Goal: Information Seeking & Learning: Learn about a topic

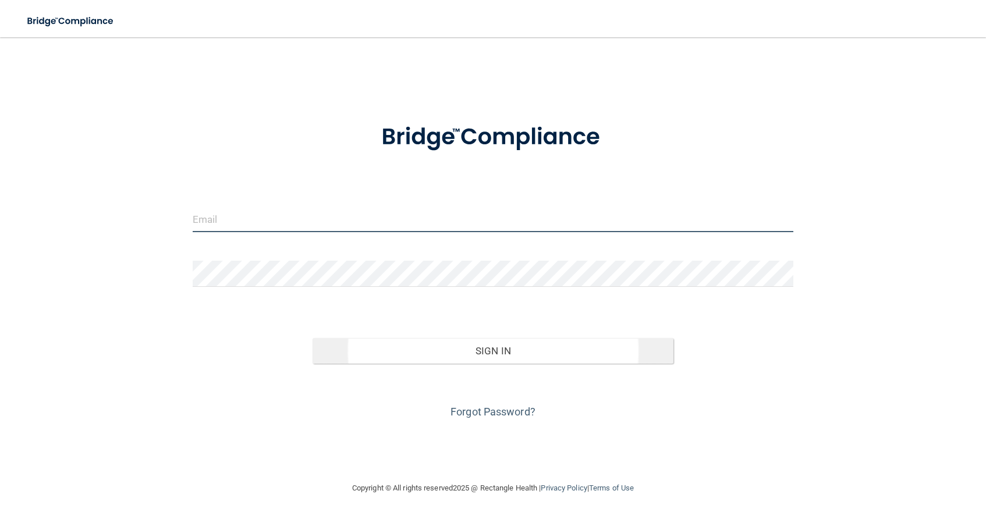
type input "[EMAIL_ADDRESS][DOMAIN_NAME]"
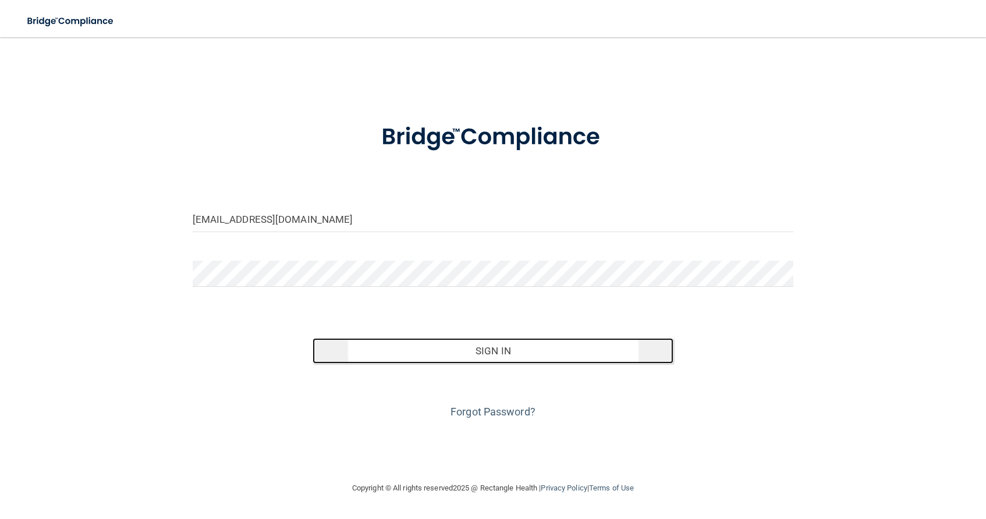
click at [516, 346] on button "Sign In" at bounding box center [493, 351] width 361 height 26
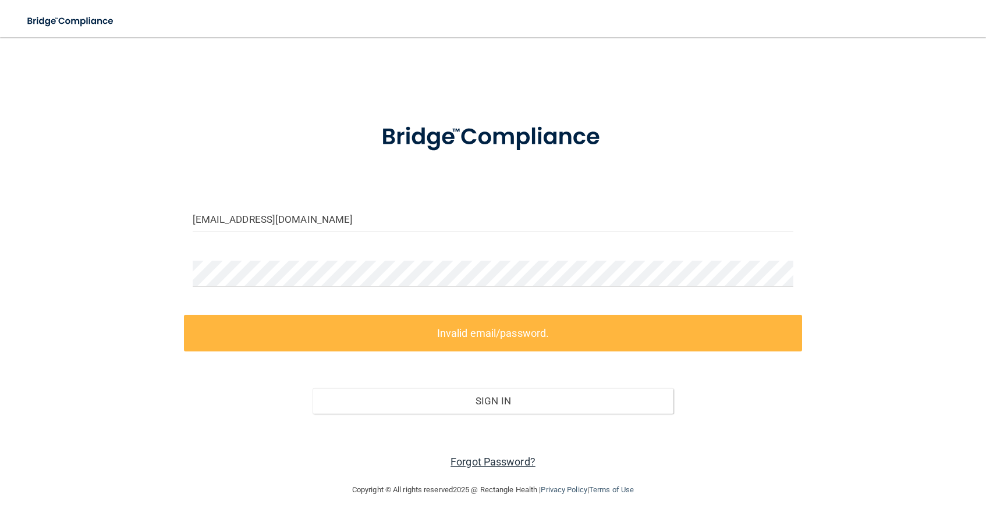
click at [494, 460] on link "Forgot Password?" at bounding box center [493, 462] width 85 height 12
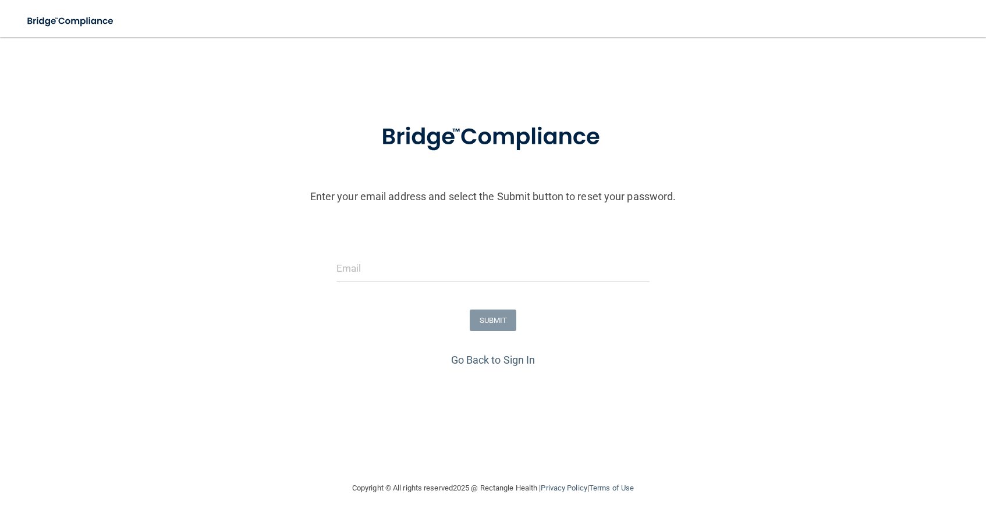
click at [400, 254] on form "Enter your email address and select the Submit button to reset your password. S…" at bounding box center [493, 228] width 974 height 243
click at [374, 265] on input "email" at bounding box center [492, 269] width 313 height 26
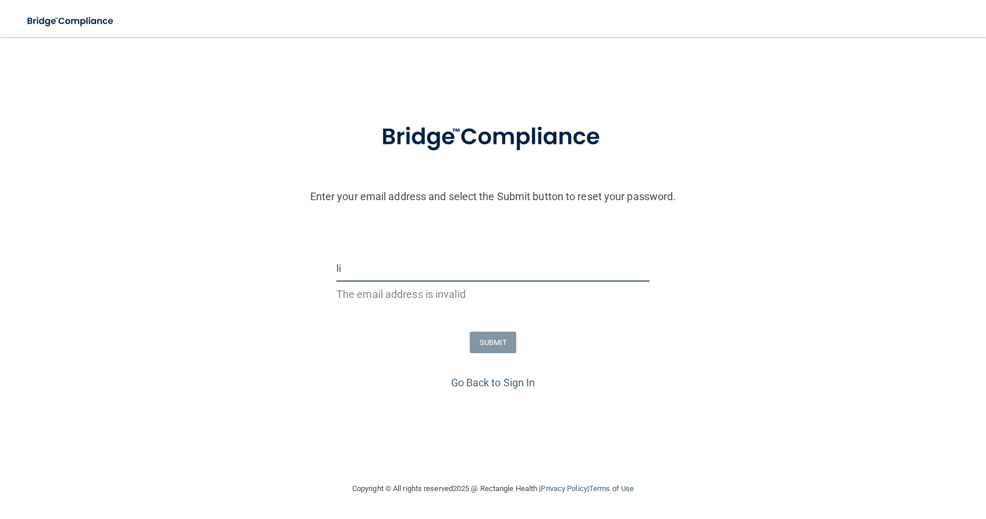
type input "l"
type input "[EMAIL_ADDRESS][DOMAIN_NAME]"
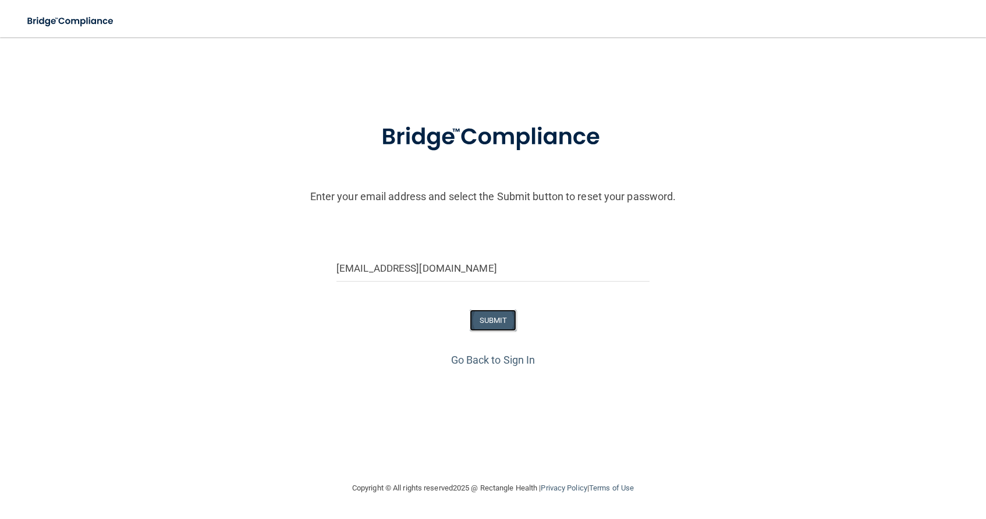
click at [499, 320] on button "SUBMIT" at bounding box center [493, 321] width 47 height 22
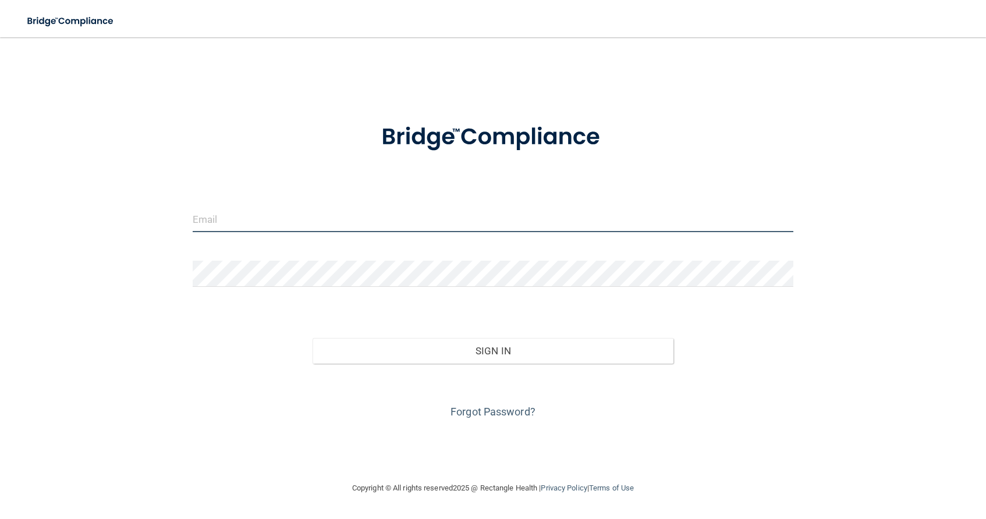
type input "[EMAIL_ADDRESS][DOMAIN_NAME]"
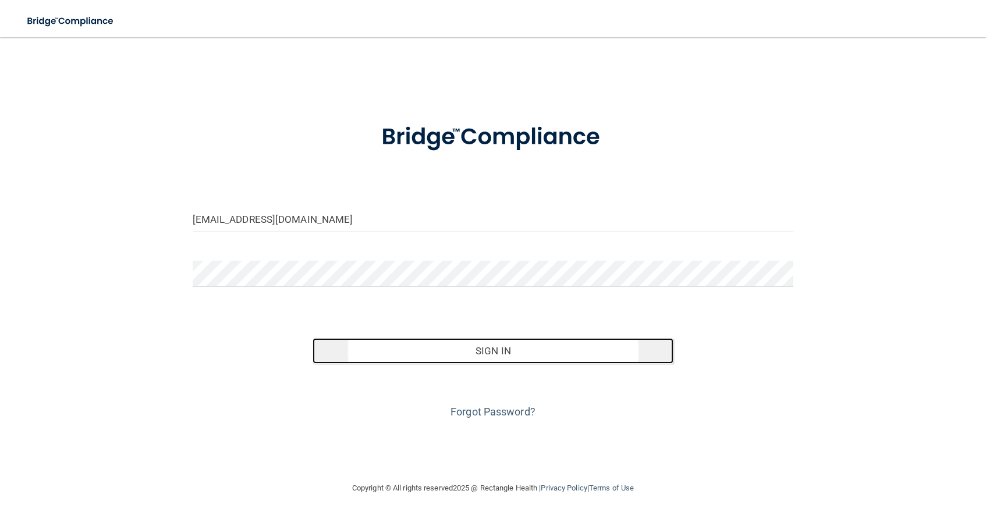
click at [453, 353] on button "Sign In" at bounding box center [493, 351] width 361 height 26
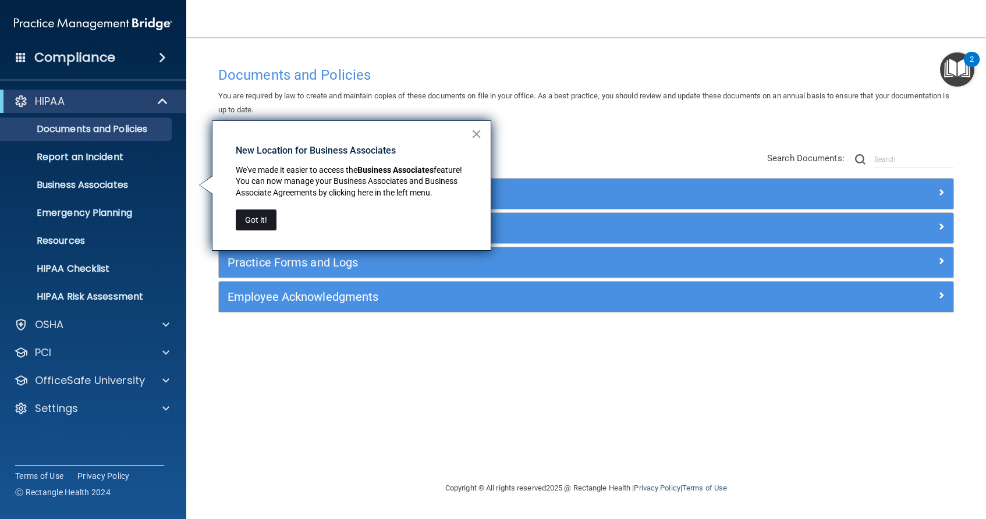
click at [249, 219] on button "Got it!" at bounding box center [256, 220] width 41 height 21
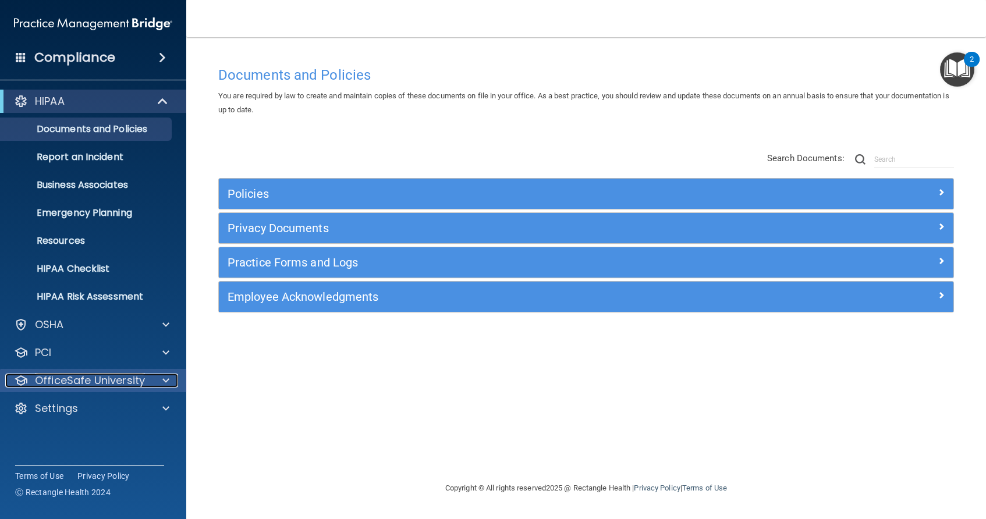
click at [125, 377] on p "OfficeSafe University" at bounding box center [90, 381] width 110 height 14
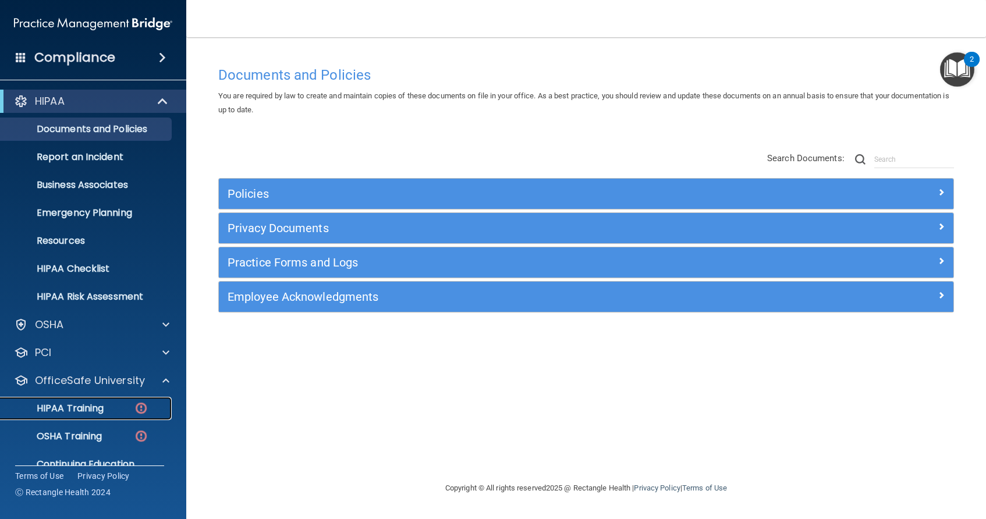
click at [116, 403] on div "HIPAA Training" at bounding box center [87, 409] width 159 height 12
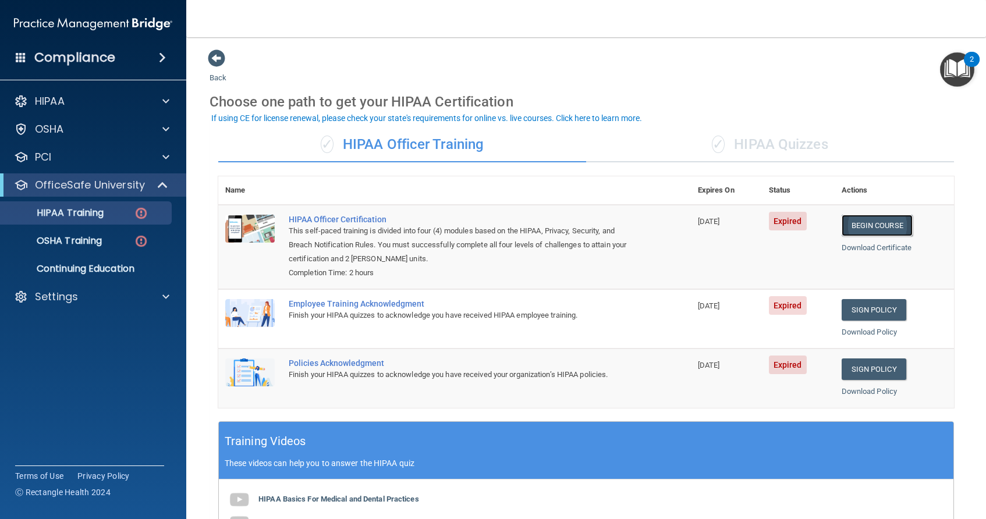
click at [865, 229] on link "Begin Course" at bounding box center [877, 226] width 71 height 22
click at [774, 150] on div "✓ HIPAA Quizzes" at bounding box center [770, 144] width 368 height 35
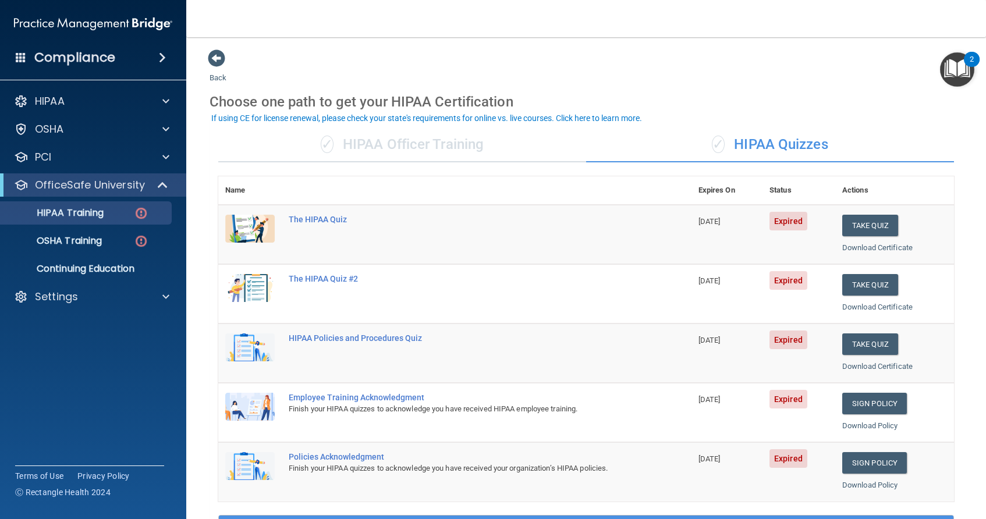
click at [871, 295] on td "Take Quiz Download Certificate" at bounding box center [894, 293] width 119 height 59
click at [870, 286] on button "Take Quiz" at bounding box center [870, 285] width 56 height 22
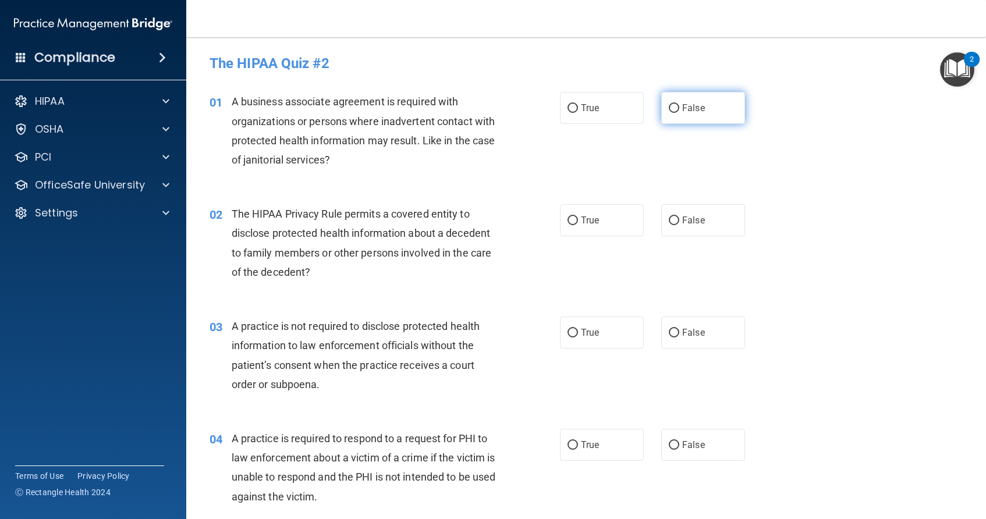
click at [671, 107] on input "False" at bounding box center [674, 108] width 10 height 9
radio input "true"
click at [571, 217] on input "True" at bounding box center [573, 221] width 10 height 9
radio input "true"
click at [662, 338] on label "False" at bounding box center [703, 333] width 84 height 32
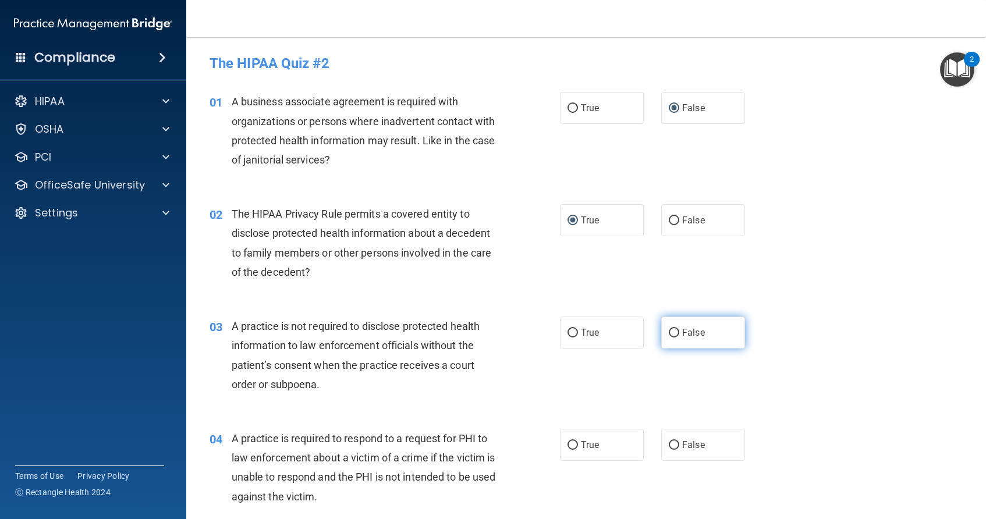
click at [669, 338] on input "False" at bounding box center [674, 333] width 10 height 9
radio input "true"
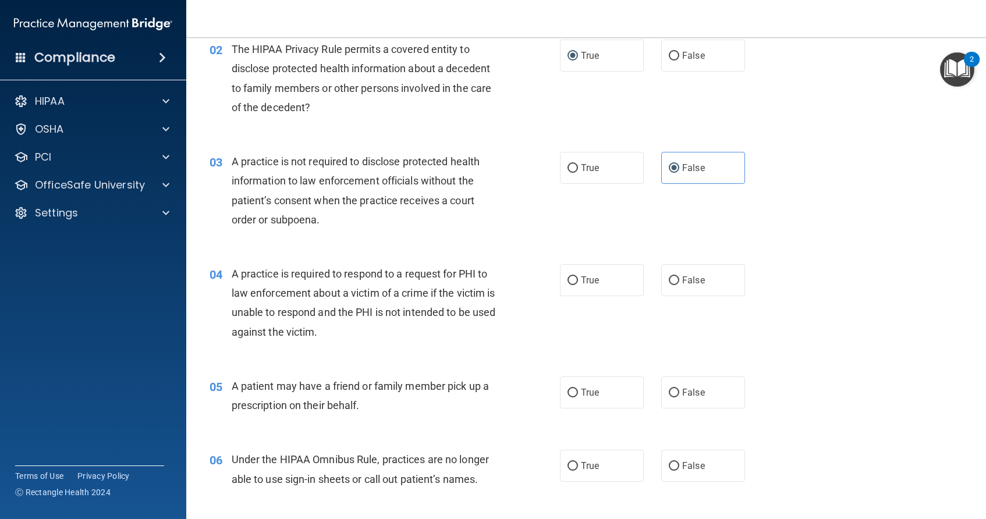
scroll to position [186, 0]
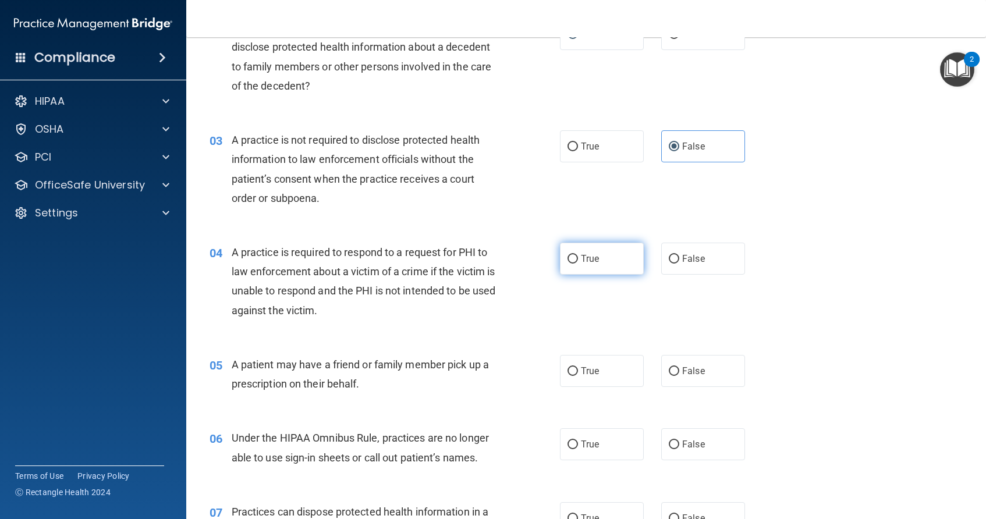
click at [568, 261] on input "True" at bounding box center [573, 259] width 10 height 9
radio input "true"
click at [572, 367] on input "True" at bounding box center [573, 371] width 10 height 9
radio input "true"
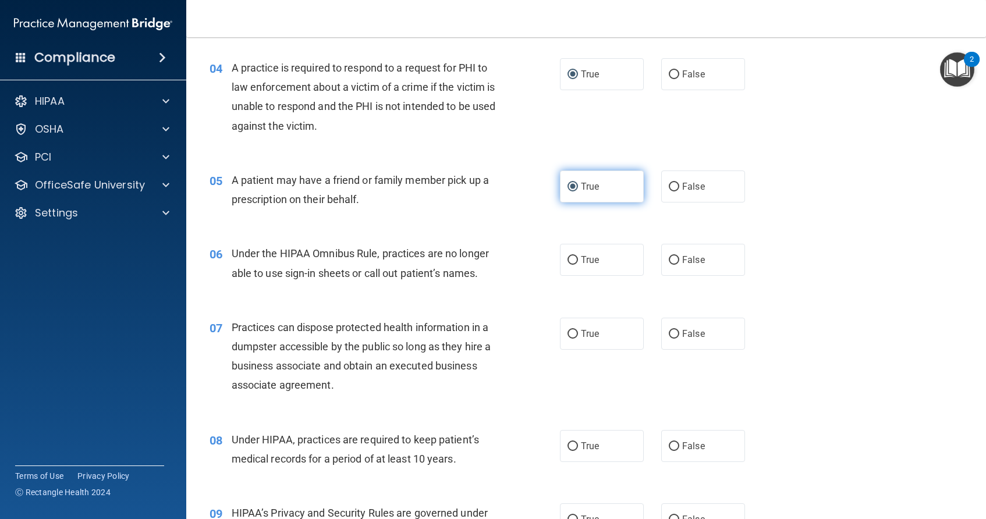
scroll to position [373, 0]
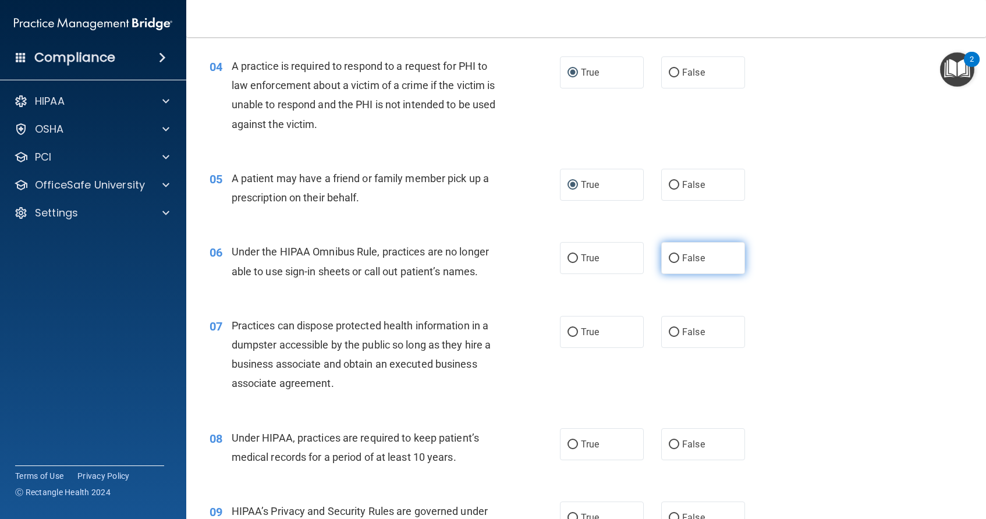
click at [672, 264] on label "False" at bounding box center [703, 258] width 84 height 32
click at [672, 263] on input "False" at bounding box center [674, 258] width 10 height 9
radio input "true"
click at [671, 335] on input "False" at bounding box center [674, 332] width 10 height 9
radio input "true"
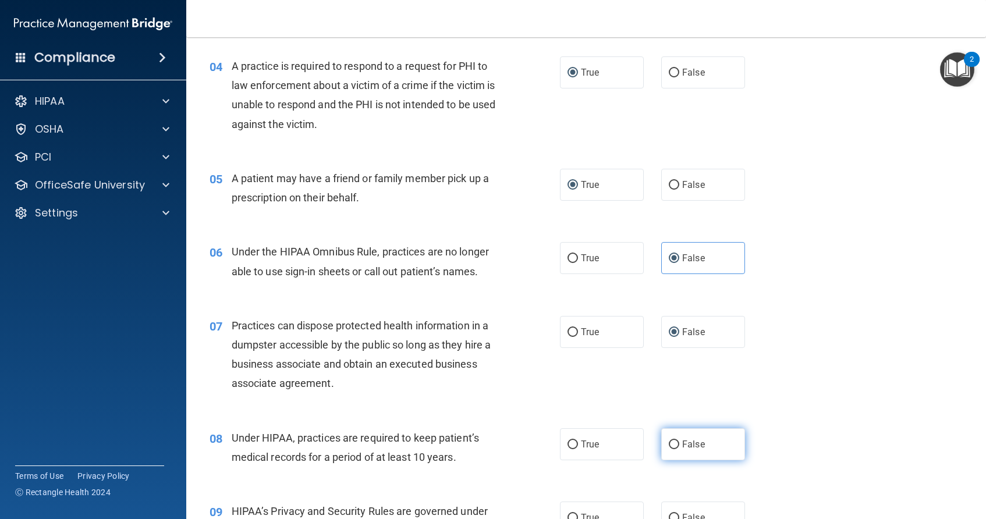
click at [672, 448] on input "False" at bounding box center [674, 445] width 10 height 9
radio input "true"
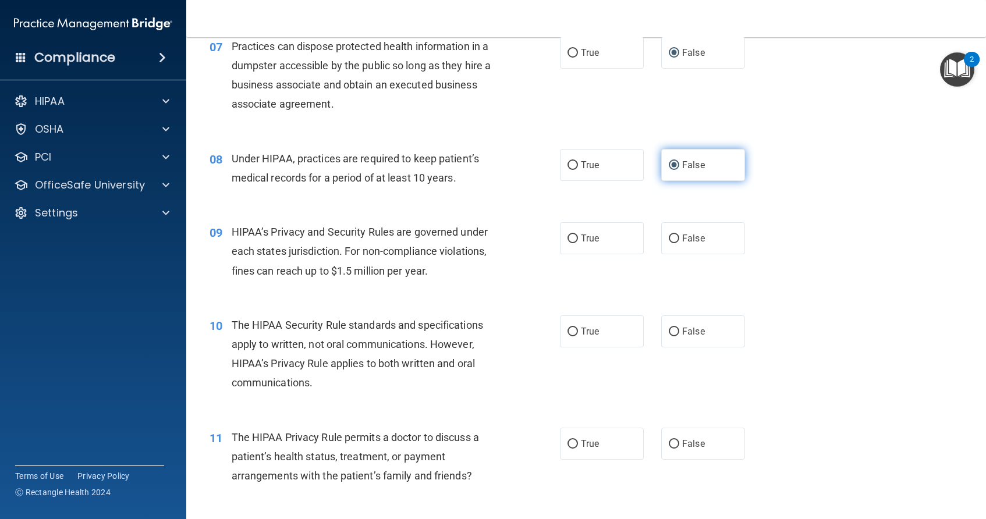
scroll to position [675, 0]
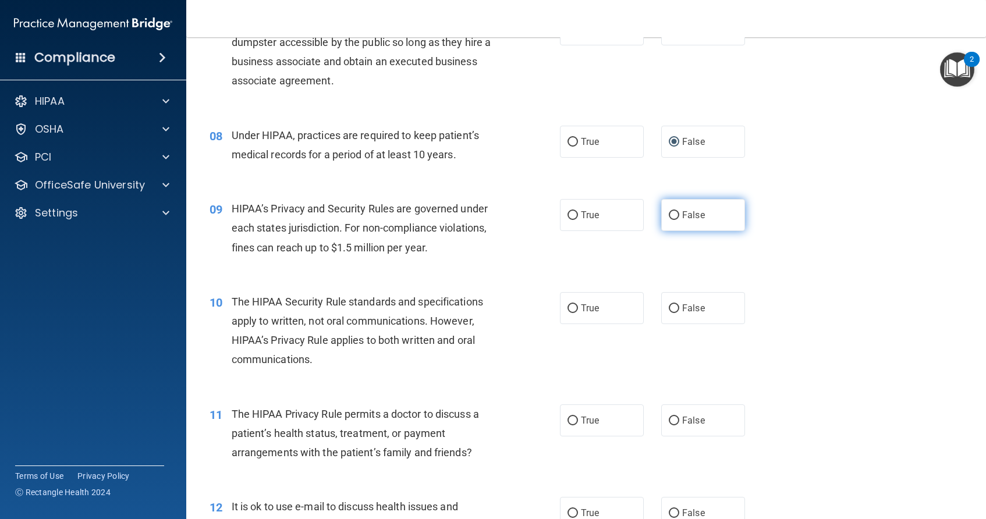
click at [673, 219] on input "False" at bounding box center [674, 215] width 10 height 9
radio input "true"
click at [569, 306] on input "True" at bounding box center [573, 308] width 10 height 9
radio input "true"
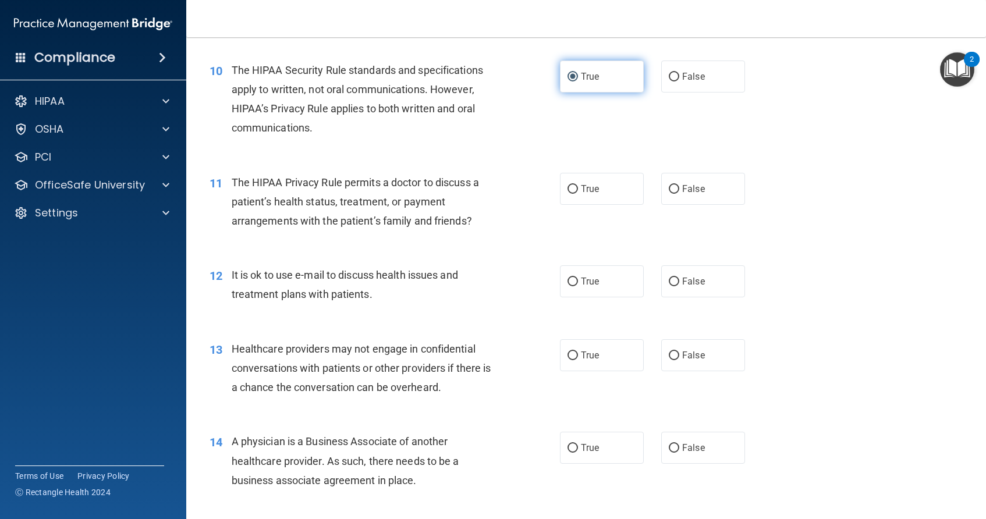
scroll to position [908, 0]
click at [568, 185] on input "True" at bounding box center [573, 188] width 10 height 9
radio input "true"
click at [568, 281] on input "True" at bounding box center [573, 281] width 10 height 9
radio input "true"
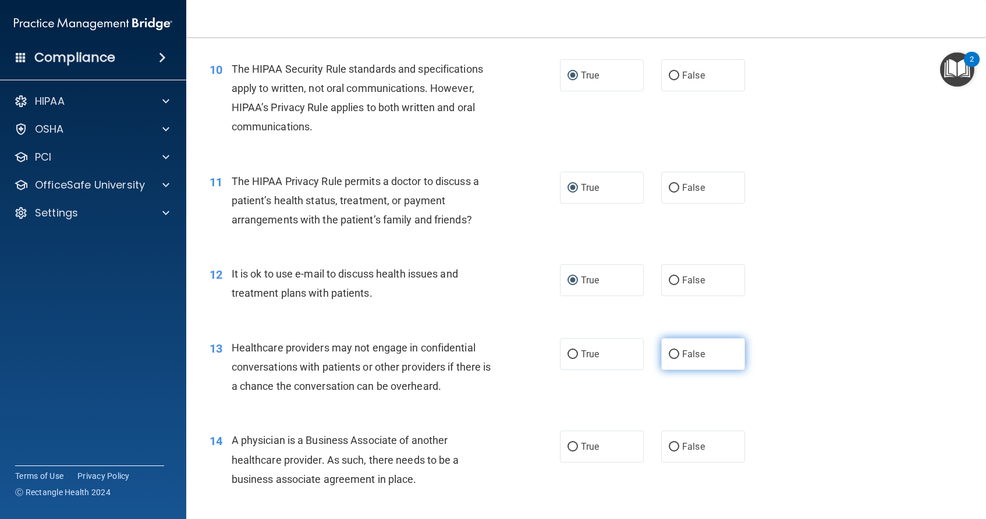
click at [670, 359] on label "False" at bounding box center [703, 354] width 84 height 32
click at [670, 359] on input "False" at bounding box center [674, 354] width 10 height 9
radio input "true"
click at [669, 444] on input "False" at bounding box center [674, 447] width 10 height 9
radio input "true"
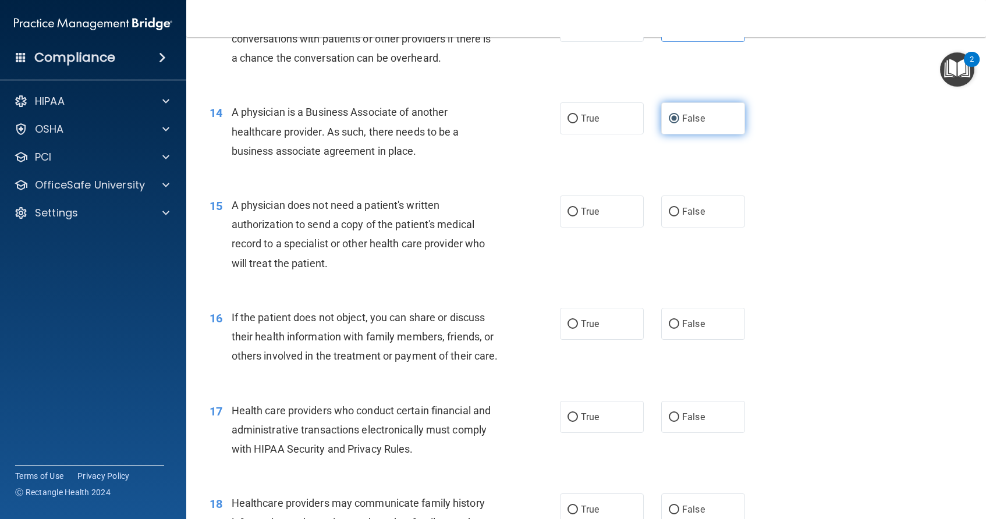
scroll to position [1281, 0]
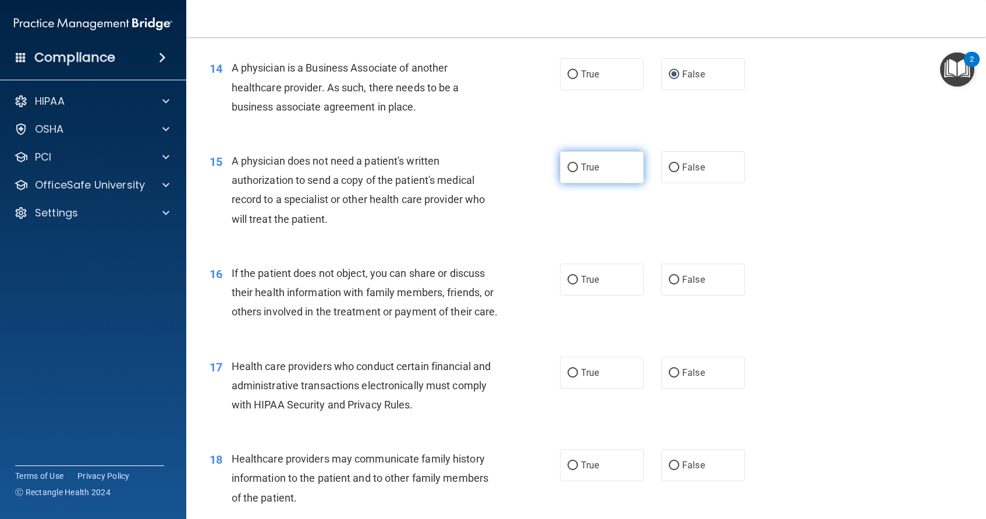
click at [570, 167] on input "True" at bounding box center [573, 168] width 10 height 9
radio input "true"
click at [569, 276] on input "True" at bounding box center [573, 280] width 10 height 9
radio input "true"
click at [562, 389] on label "True" at bounding box center [602, 373] width 84 height 32
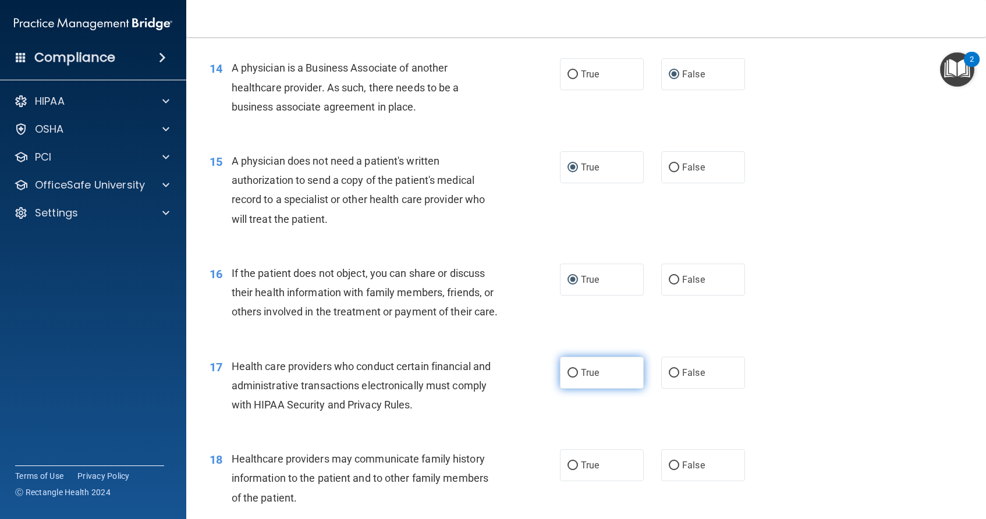
click at [568, 378] on input "True" at bounding box center [573, 373] width 10 height 9
radio input "true"
click at [672, 470] on input "False" at bounding box center [674, 466] width 10 height 9
radio input "true"
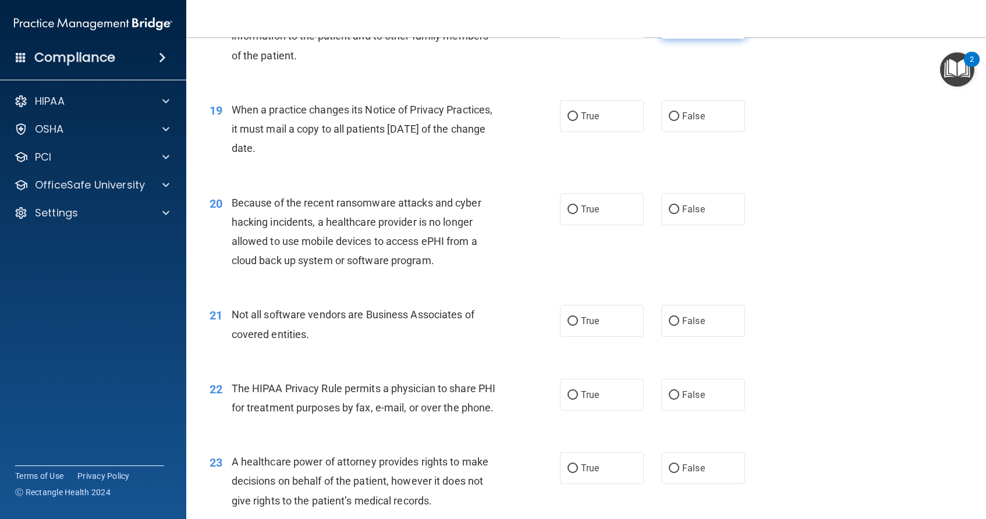
scroll to position [1746, 0]
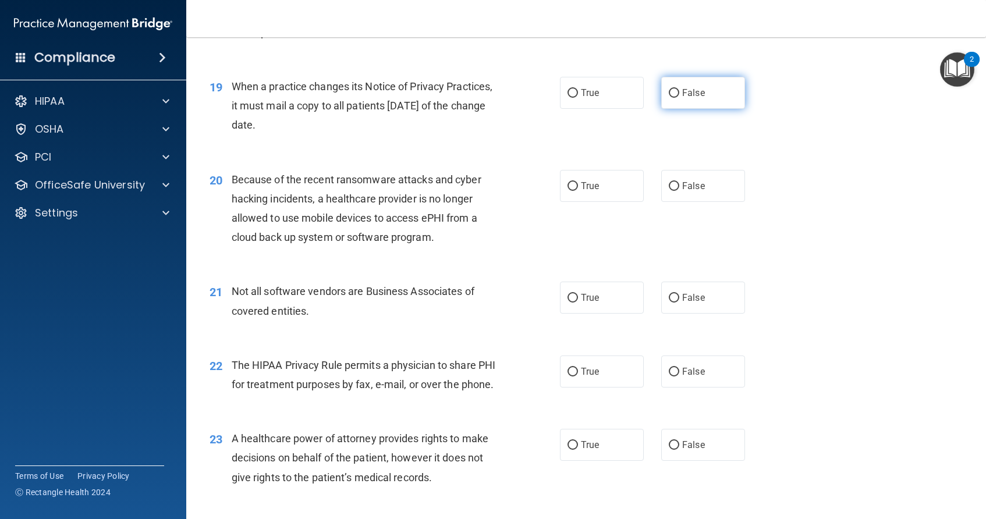
click at [669, 98] on input "False" at bounding box center [674, 93] width 10 height 9
radio input "true"
click at [671, 191] on input "False" at bounding box center [674, 186] width 10 height 9
radio input "true"
click at [570, 303] on input "True" at bounding box center [573, 298] width 10 height 9
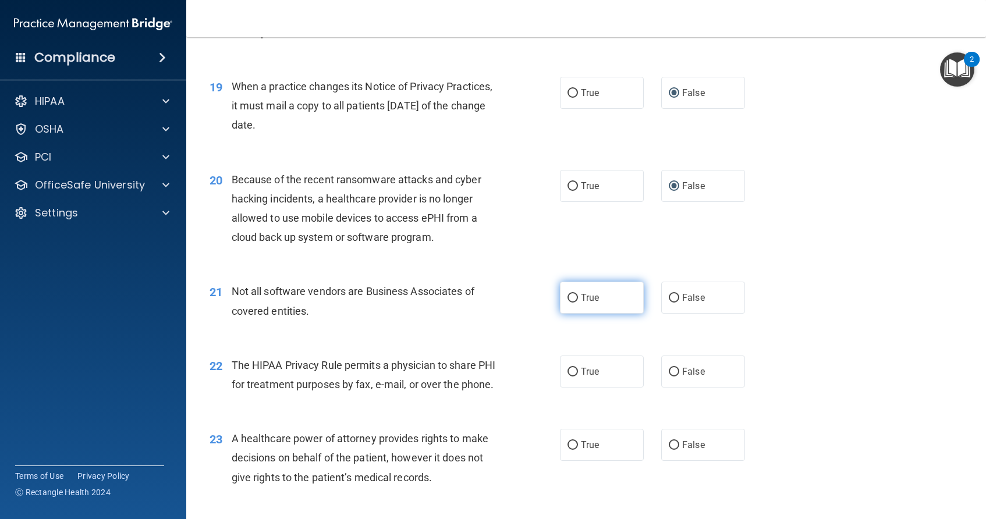
radio input "true"
click at [565, 388] on label "True" at bounding box center [602, 372] width 84 height 32
click at [568, 377] on input "True" at bounding box center [573, 372] width 10 height 9
radio input "true"
click at [669, 450] on input "False" at bounding box center [674, 445] width 10 height 9
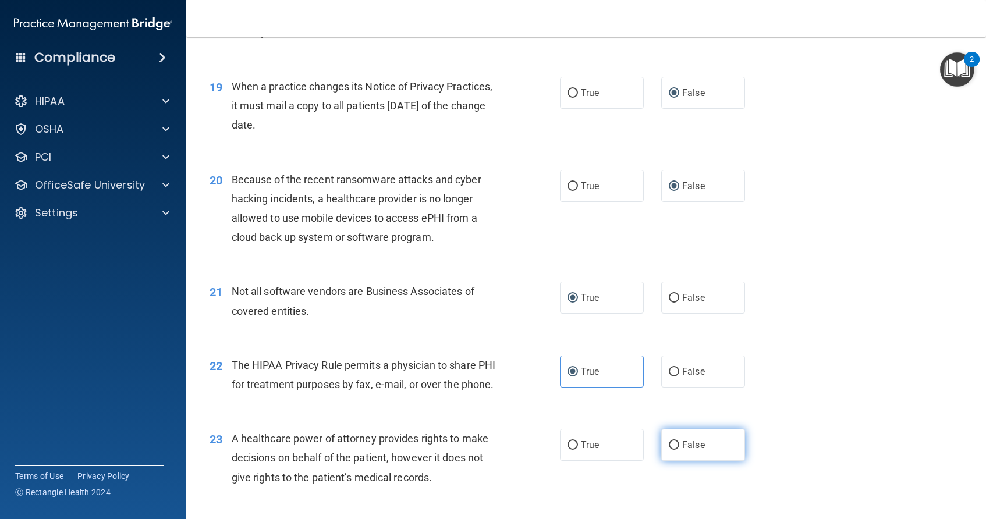
radio input "true"
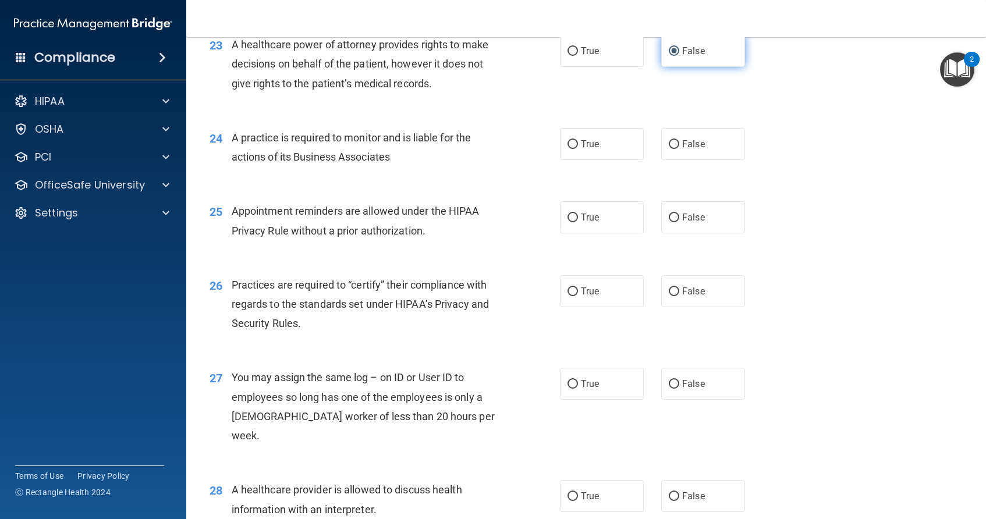
scroll to position [2142, 0]
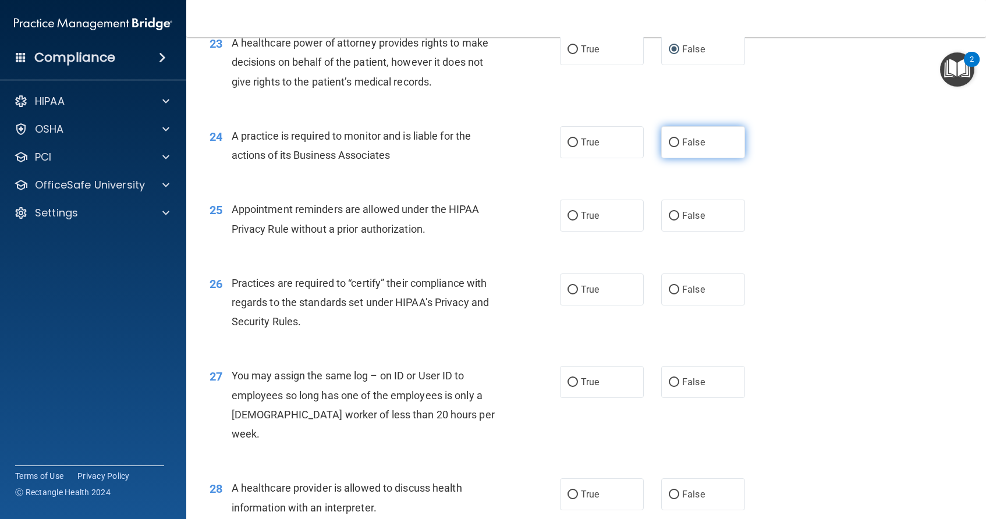
click at [673, 147] on input "False" at bounding box center [674, 143] width 10 height 9
radio input "true"
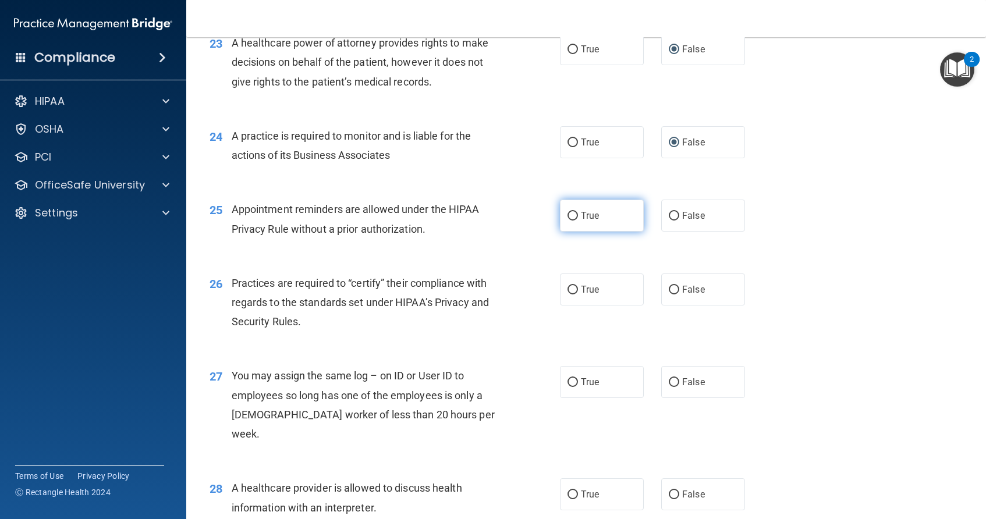
click at [568, 221] on input "True" at bounding box center [573, 216] width 10 height 9
radio input "true"
click at [669, 295] on input "False" at bounding box center [674, 290] width 10 height 9
radio input "true"
click at [668, 398] on label "False" at bounding box center [703, 382] width 84 height 32
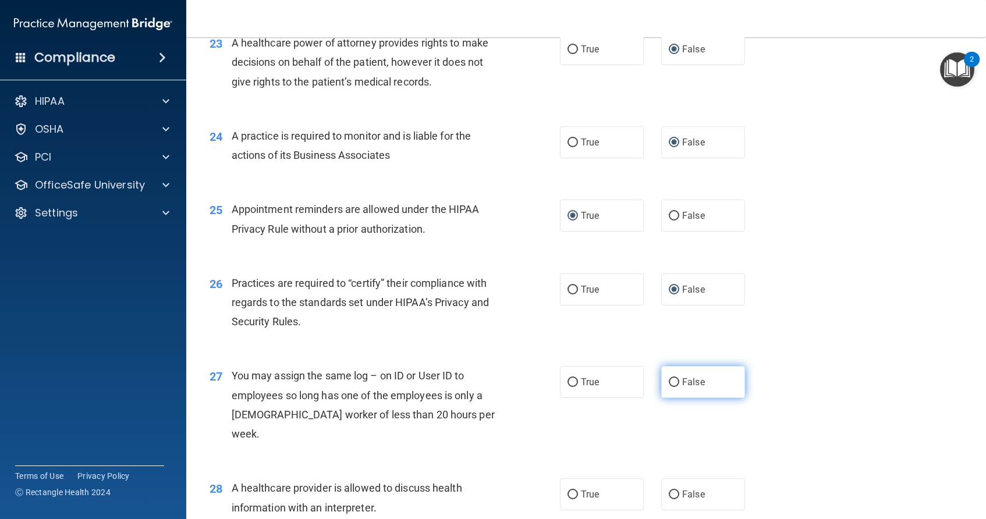
click at [669, 387] on input "False" at bounding box center [674, 382] width 10 height 9
radio input "true"
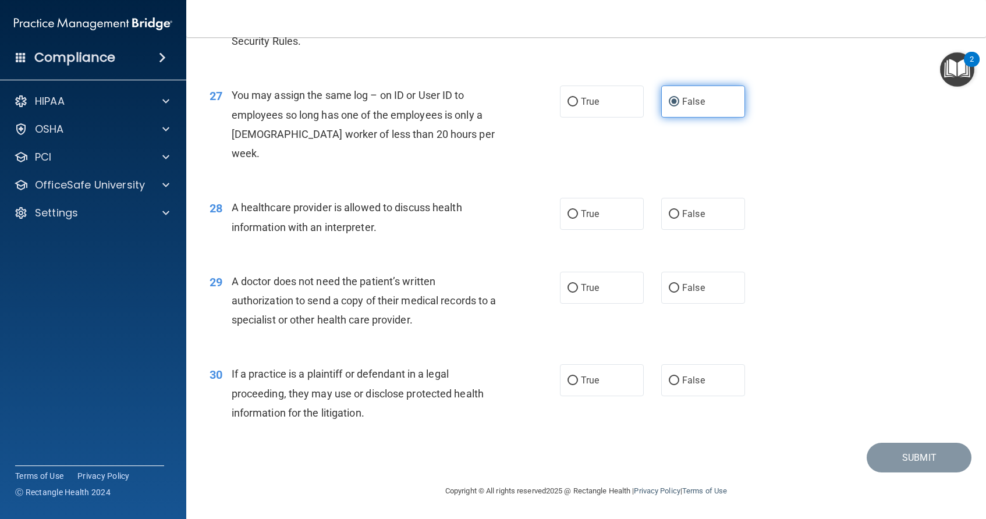
scroll to position [2441, 0]
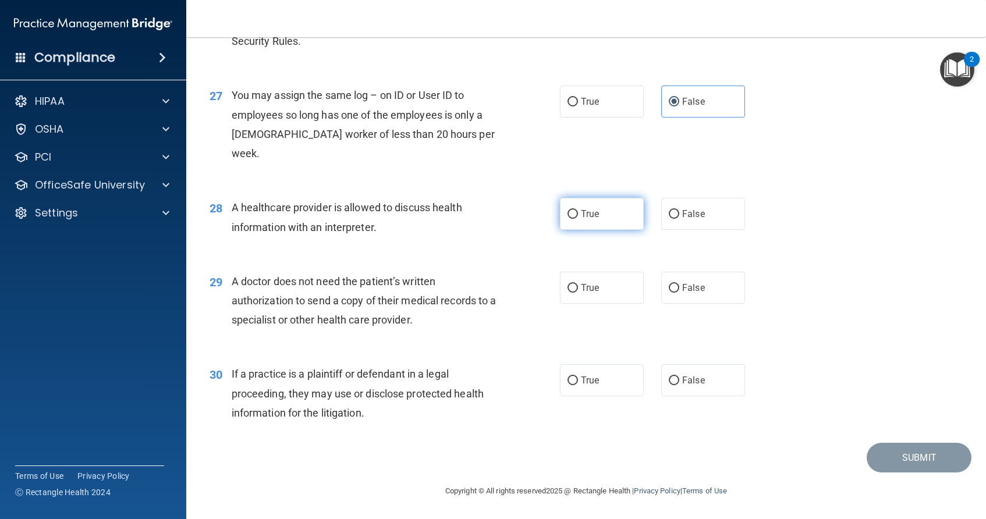
click at [568, 214] on input "True" at bounding box center [573, 214] width 10 height 9
radio input "true"
click at [568, 287] on input "True" at bounding box center [573, 288] width 10 height 9
radio input "true"
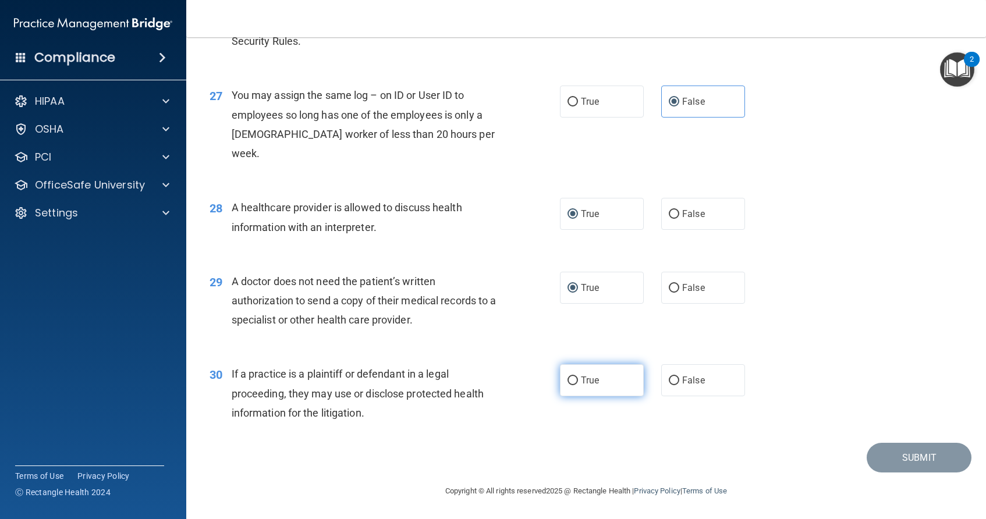
click at [568, 387] on label "True" at bounding box center [602, 380] width 84 height 32
click at [568, 385] on input "True" at bounding box center [573, 381] width 10 height 9
radio input "true"
click at [899, 457] on button "Submit" at bounding box center [919, 458] width 105 height 30
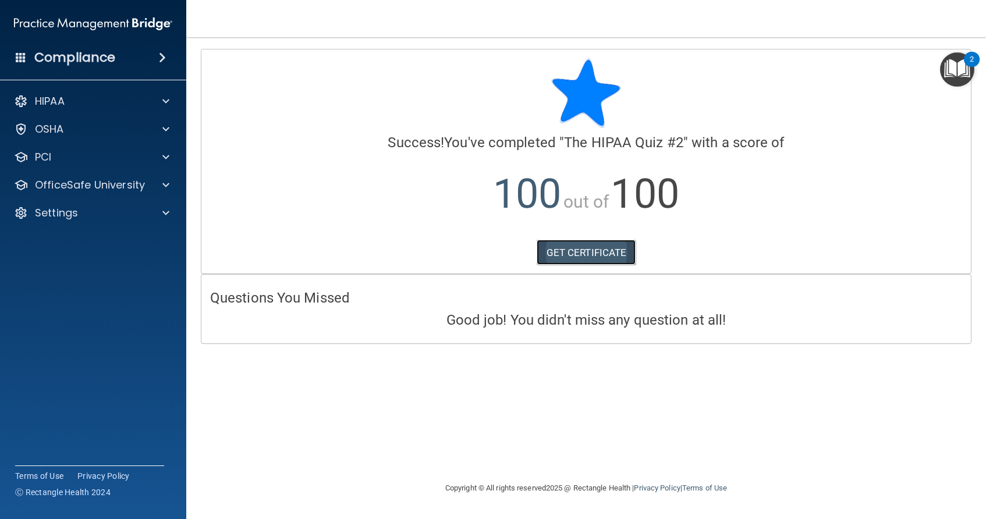
click at [583, 250] on link "GET CERTIFICATE" at bounding box center [587, 253] width 100 height 26
click at [156, 185] on div at bounding box center [164, 185] width 29 height 14
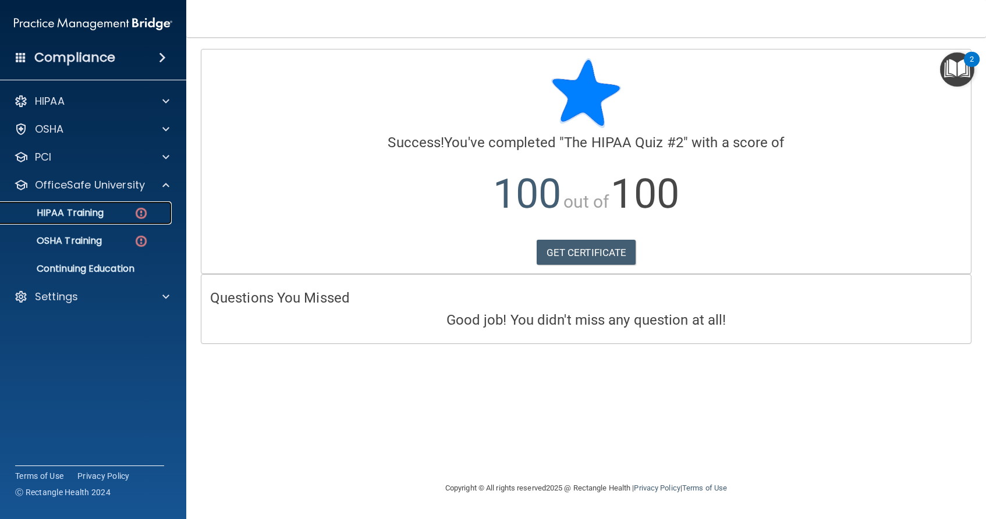
click at [105, 215] on div "HIPAA Training" at bounding box center [87, 213] width 159 height 12
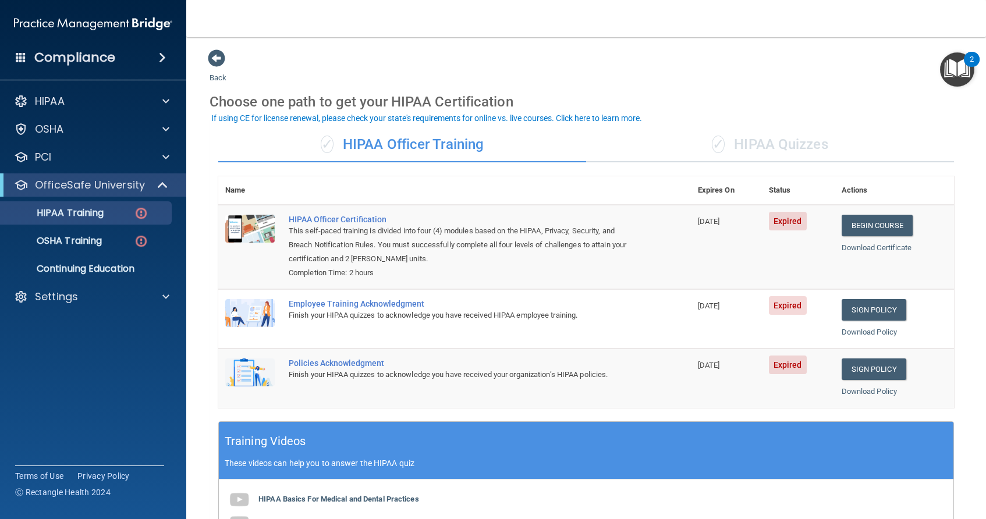
click at [779, 138] on div "✓ HIPAA Quizzes" at bounding box center [770, 144] width 368 height 35
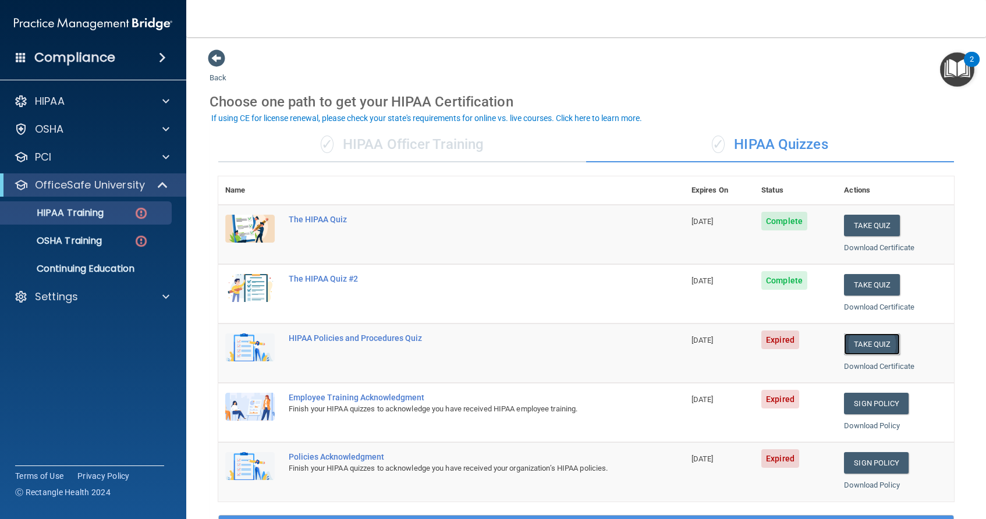
click at [862, 345] on button "Take Quiz" at bounding box center [872, 345] width 56 height 22
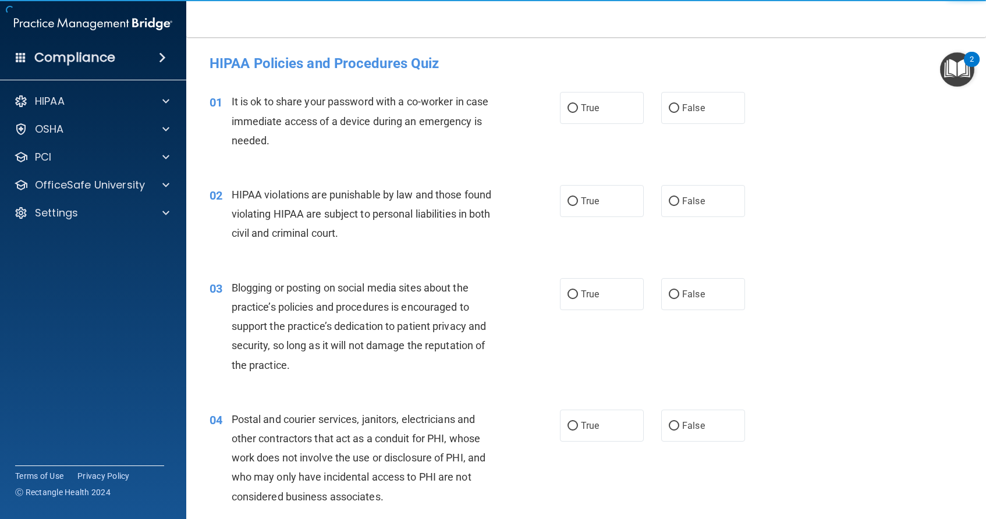
click at [862, 345] on div "03 Blogging or posting on social media sites about the practice’s policies and …" at bounding box center [586, 330] width 771 height 132
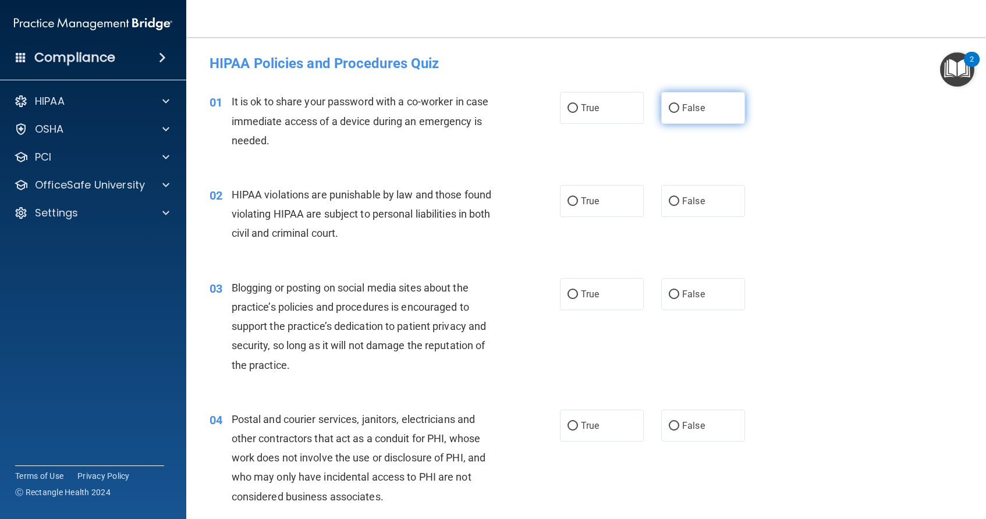
click at [669, 104] on input "False" at bounding box center [674, 108] width 10 height 9
radio input "true"
click at [568, 201] on input "True" at bounding box center [573, 201] width 10 height 9
radio input "true"
click at [667, 299] on label "False" at bounding box center [703, 294] width 84 height 32
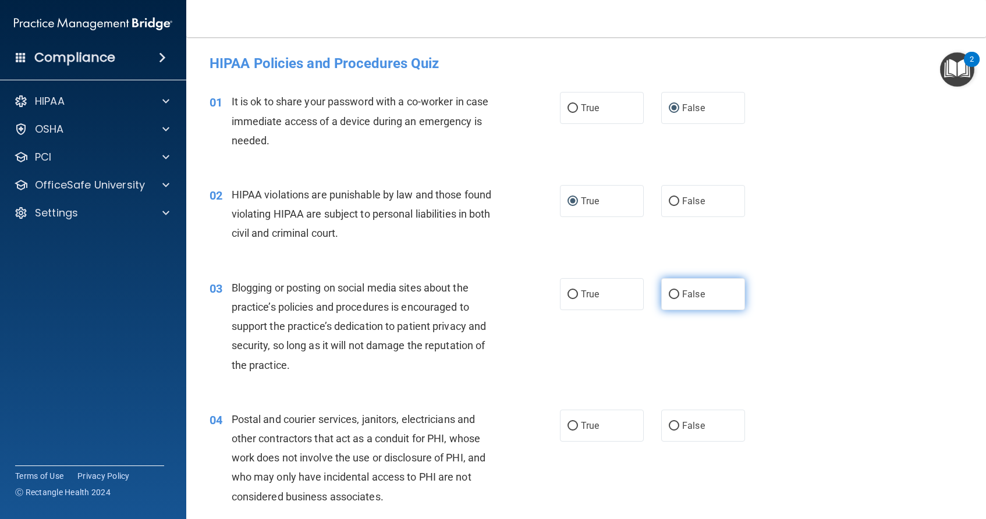
click at [669, 299] on input "False" at bounding box center [674, 294] width 10 height 9
radio input "true"
click at [574, 430] on label "True" at bounding box center [602, 426] width 84 height 32
click at [574, 430] on input "True" at bounding box center [573, 426] width 10 height 9
radio input "true"
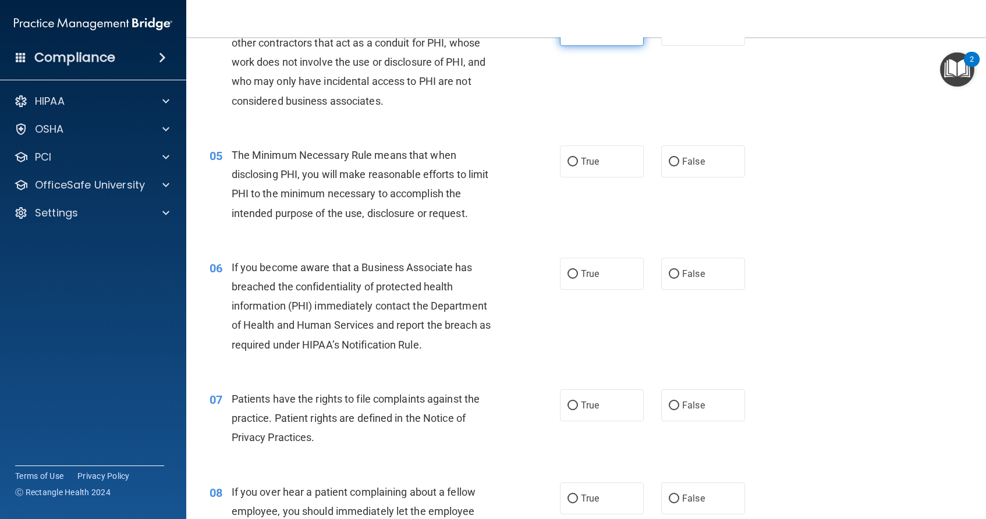
scroll to position [419, 0]
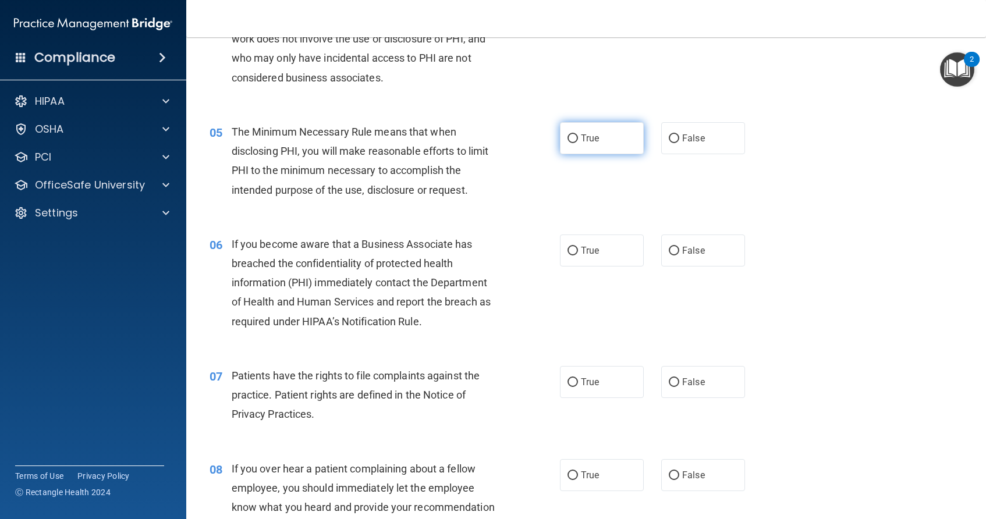
click at [568, 137] on input "True" at bounding box center [573, 138] width 10 height 9
radio input "true"
click at [669, 251] on input "False" at bounding box center [674, 251] width 10 height 9
radio input "true"
click at [568, 383] on input "True" at bounding box center [573, 382] width 10 height 9
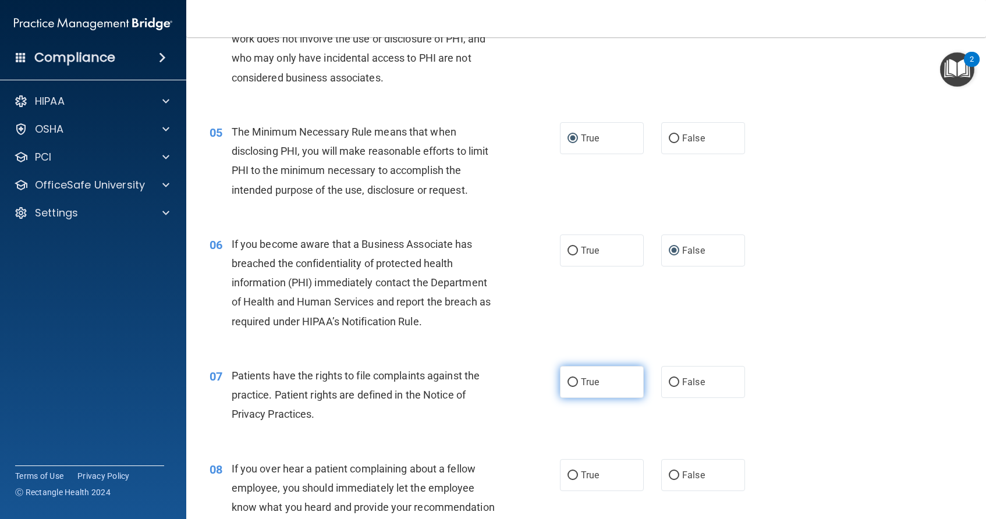
radio input "true"
click at [669, 476] on input "False" at bounding box center [674, 476] width 10 height 9
radio input "true"
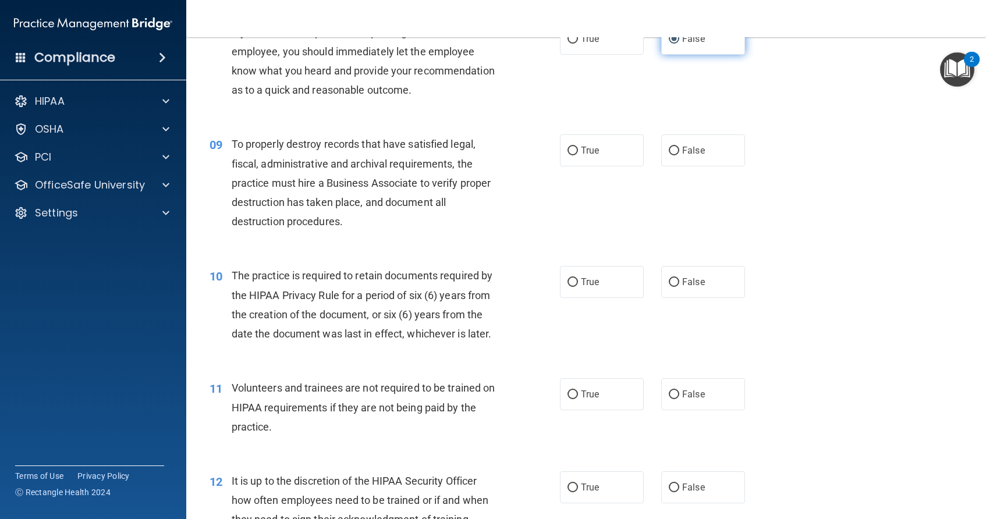
scroll to position [862, 0]
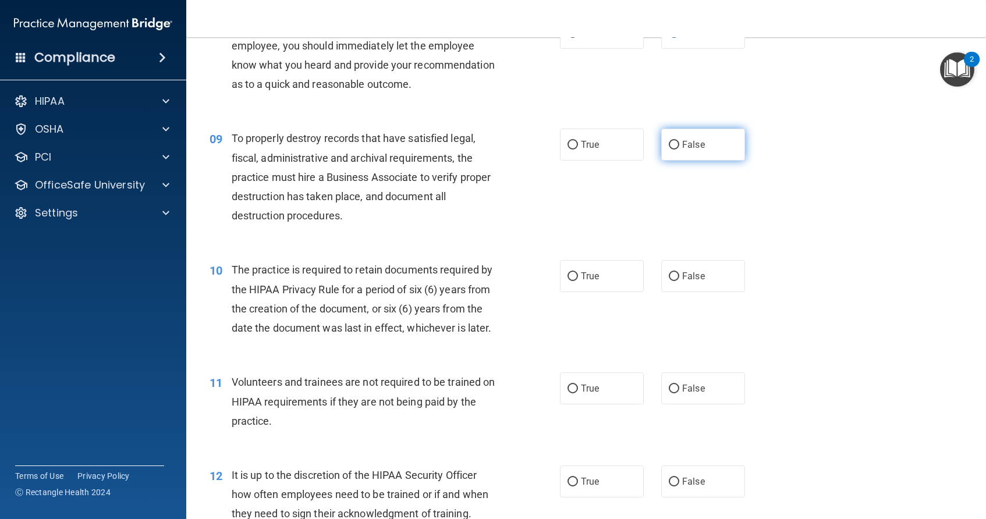
click at [669, 143] on input "False" at bounding box center [674, 145] width 10 height 9
radio input "true"
click at [568, 275] on input "True" at bounding box center [573, 276] width 10 height 9
radio input "true"
click at [669, 389] on input "False" at bounding box center [674, 389] width 10 height 9
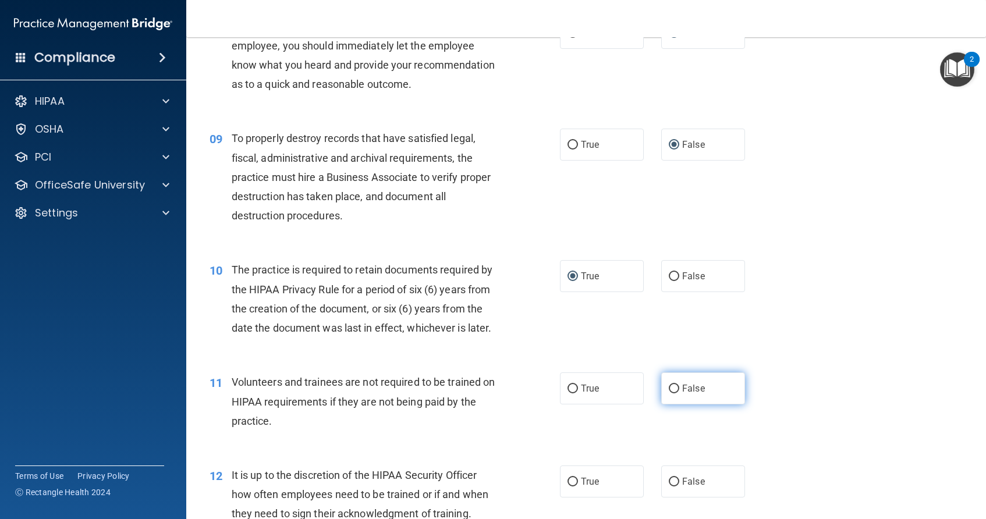
radio input "true"
click at [670, 479] on input "False" at bounding box center [674, 482] width 10 height 9
radio input "true"
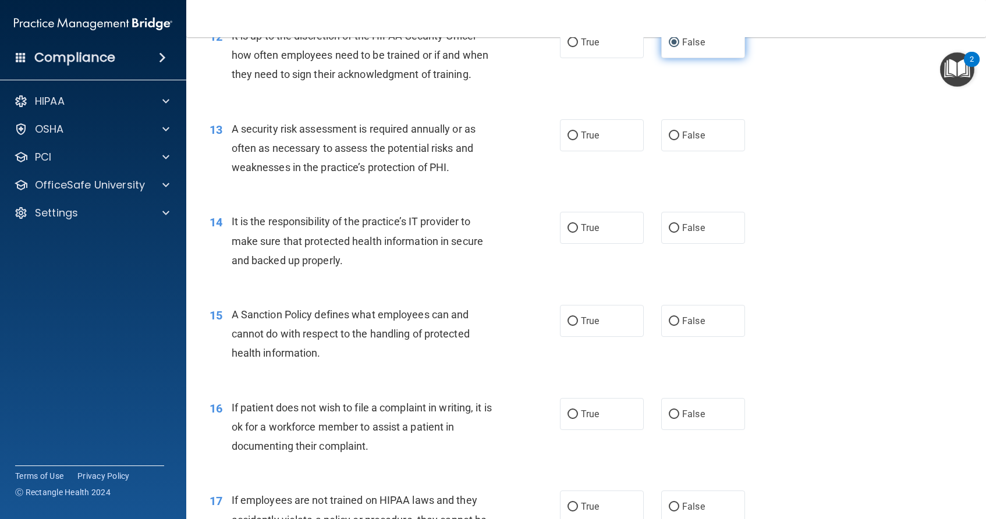
scroll to position [1304, 0]
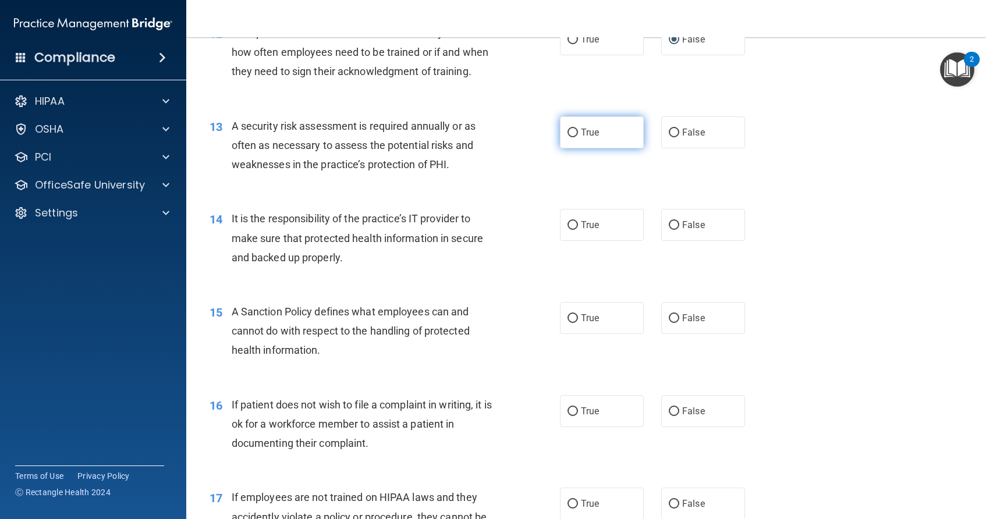
click at [569, 130] on input "True" at bounding box center [573, 133] width 10 height 9
radio input "true"
click at [669, 226] on input "False" at bounding box center [674, 225] width 10 height 9
radio input "true"
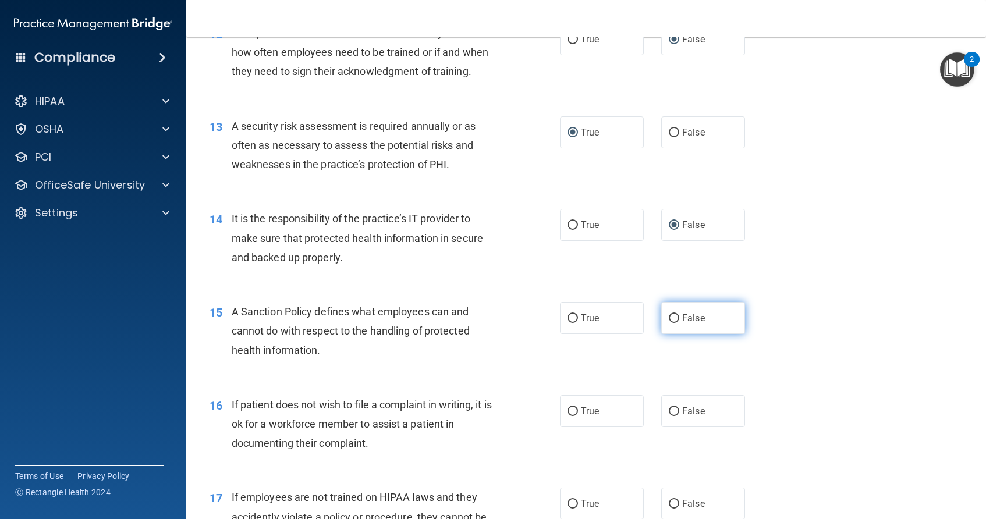
click at [669, 317] on input "False" at bounding box center [674, 318] width 10 height 9
radio input "true"
click at [568, 409] on input "True" at bounding box center [573, 411] width 10 height 9
radio input "true"
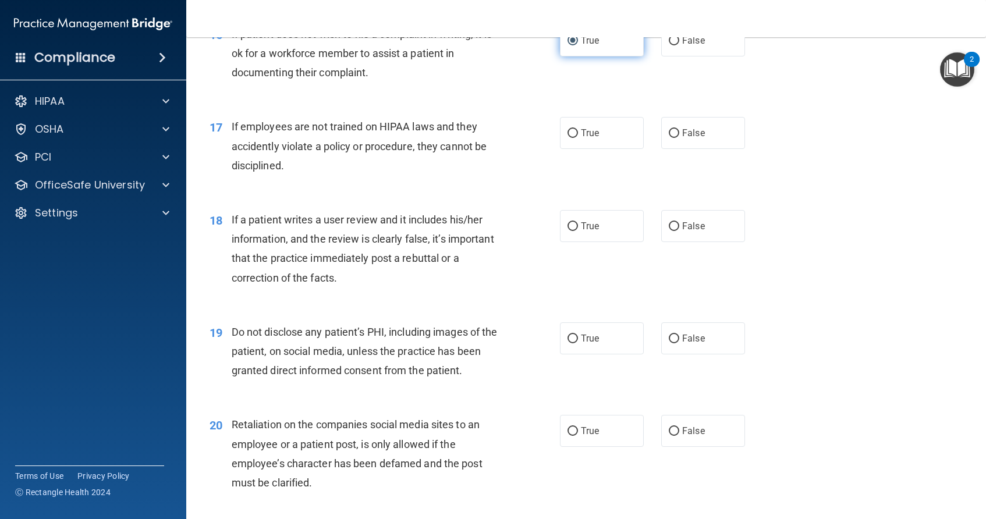
scroll to position [1677, 0]
click at [669, 130] on input "False" at bounding box center [674, 131] width 10 height 9
radio input "true"
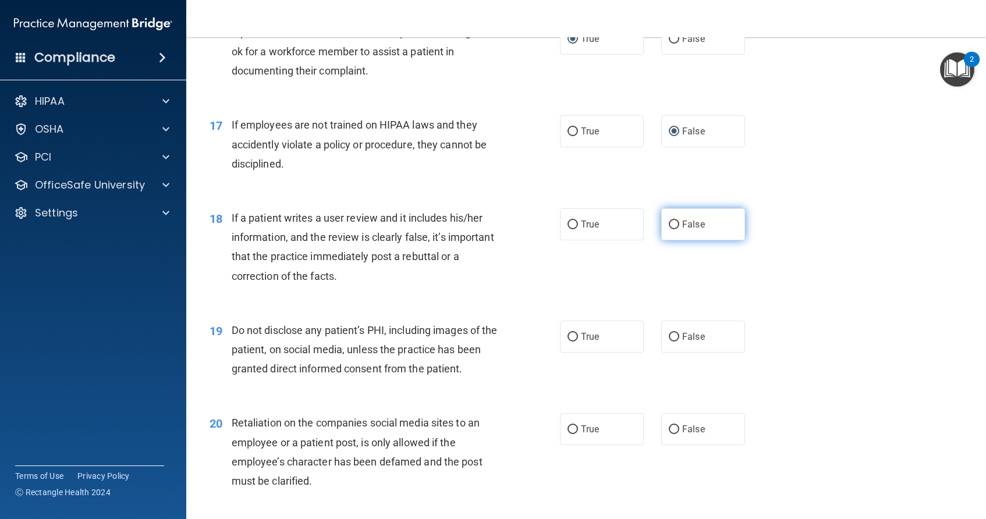
click at [669, 225] on input "False" at bounding box center [674, 225] width 10 height 9
radio input "true"
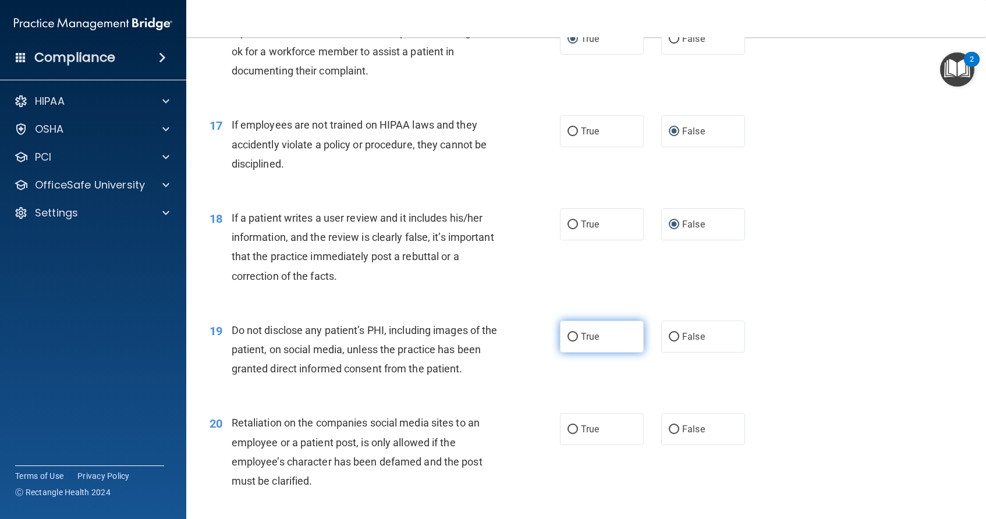
click at [568, 333] on input "True" at bounding box center [573, 337] width 10 height 9
radio input "true"
click at [669, 426] on input "False" at bounding box center [674, 430] width 10 height 9
radio input "true"
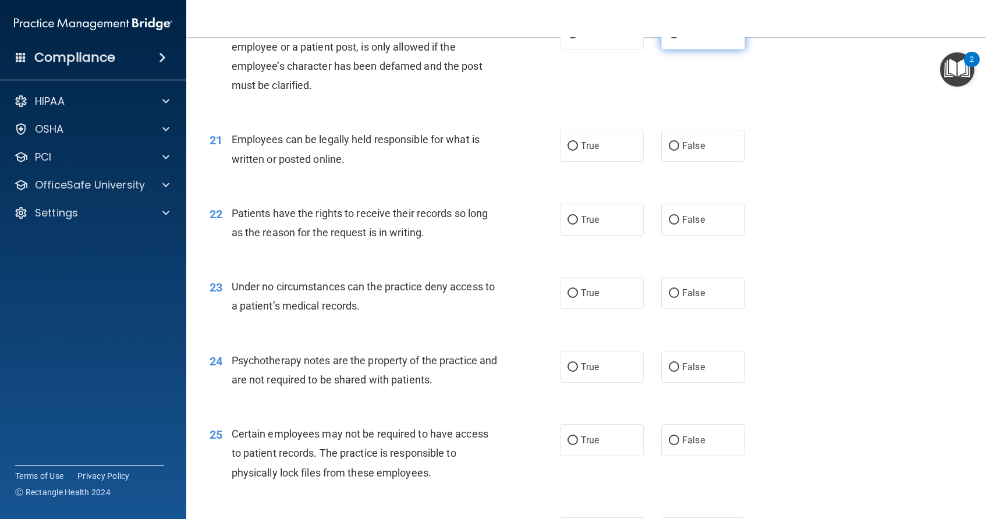
scroll to position [2049, 0]
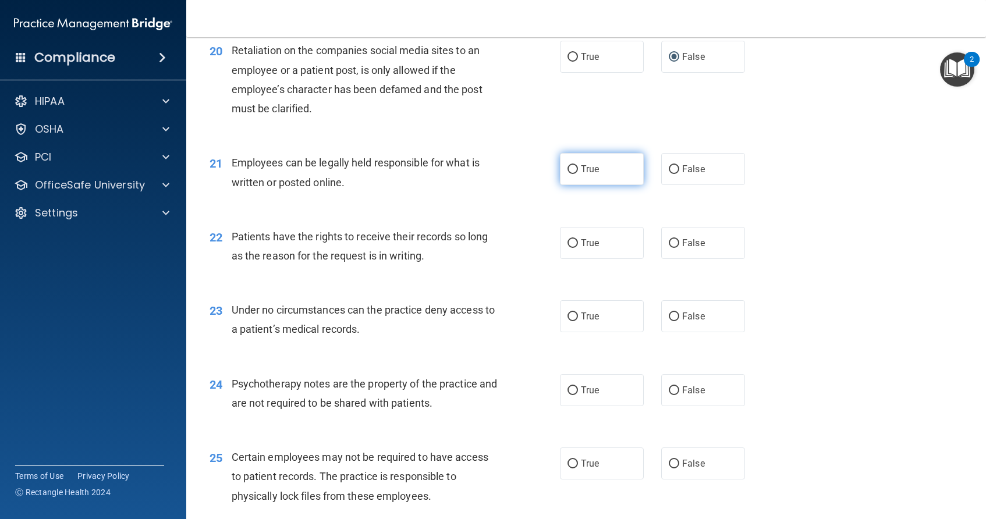
click at [568, 168] on input "True" at bounding box center [573, 169] width 10 height 9
radio input "true"
click at [669, 239] on input "False" at bounding box center [674, 243] width 10 height 9
radio input "true"
click at [669, 317] on input "False" at bounding box center [674, 317] width 10 height 9
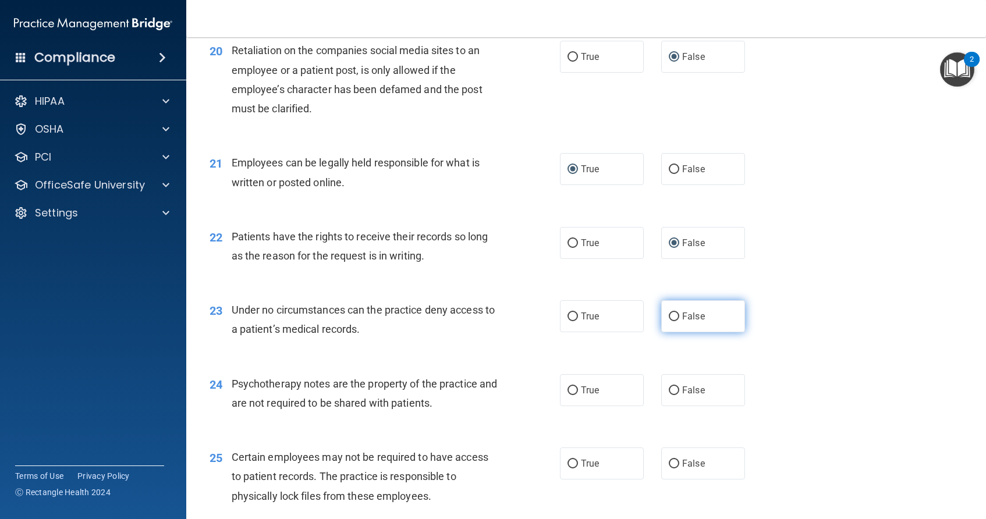
radio input "true"
click at [570, 394] on input "True" at bounding box center [573, 391] width 10 height 9
radio input "true"
click at [571, 463] on input "True" at bounding box center [573, 464] width 10 height 9
radio input "true"
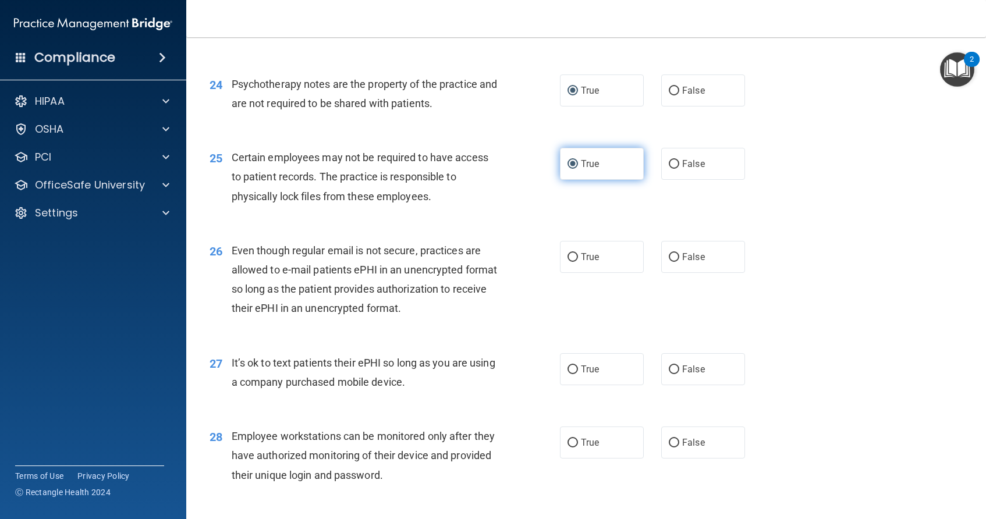
scroll to position [2352, 0]
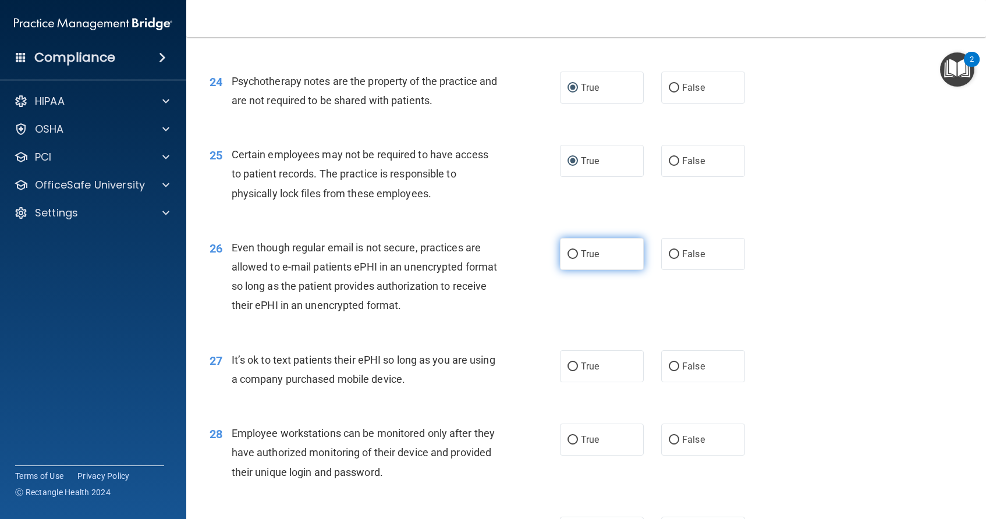
click at [569, 252] on input "True" at bounding box center [573, 254] width 10 height 9
radio input "true"
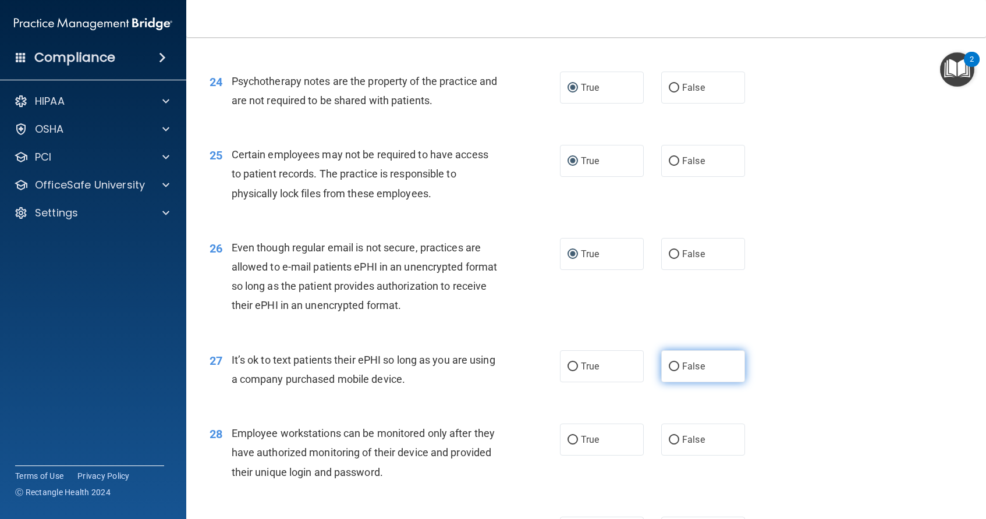
click at [669, 366] on input "False" at bounding box center [674, 367] width 10 height 9
radio input "true"
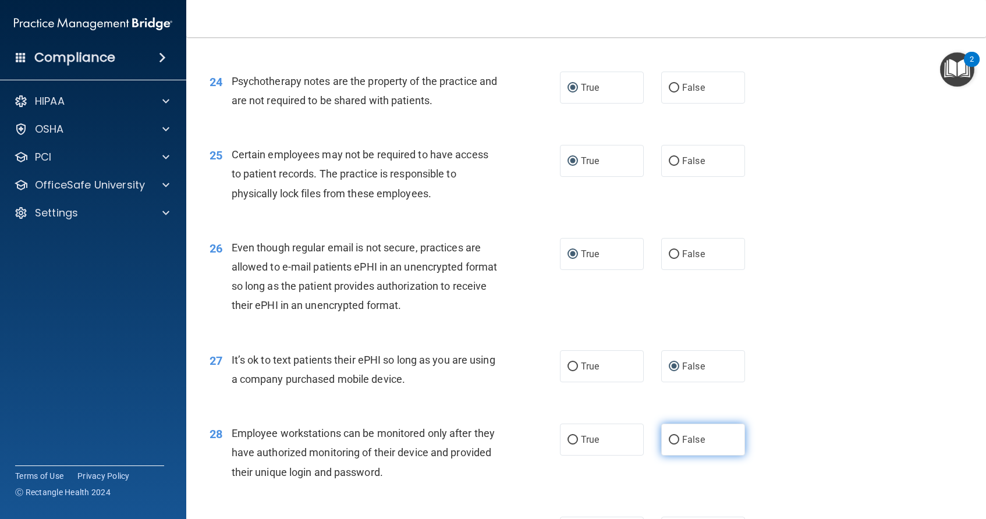
click at [669, 440] on input "False" at bounding box center [674, 440] width 10 height 9
radio input "true"
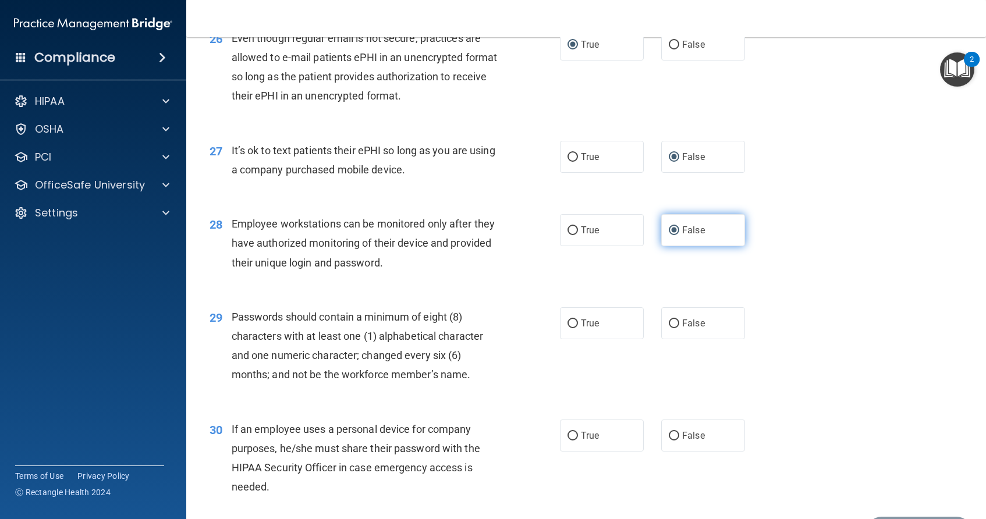
scroll to position [2585, 0]
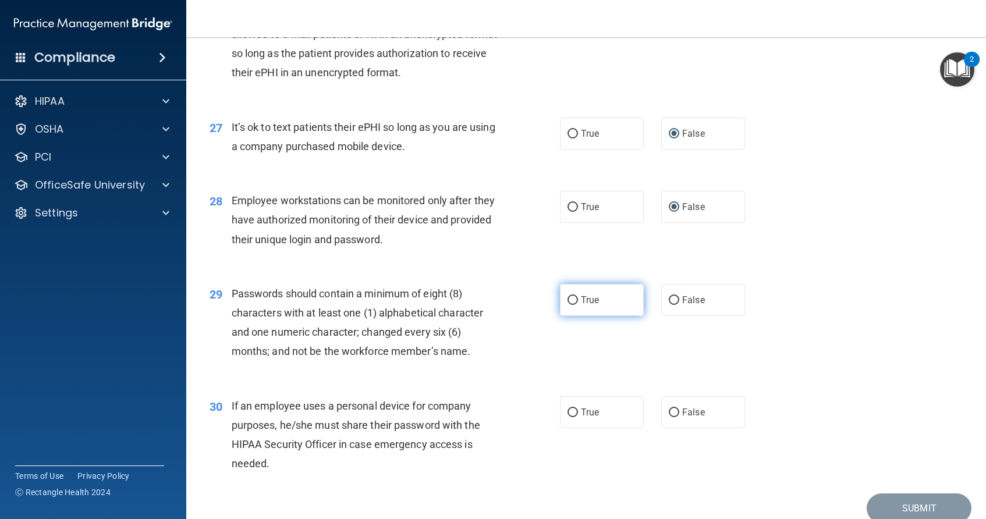
click at [568, 299] on input "True" at bounding box center [573, 300] width 10 height 9
radio input "true"
click at [669, 410] on input "False" at bounding box center [674, 413] width 10 height 9
radio input "true"
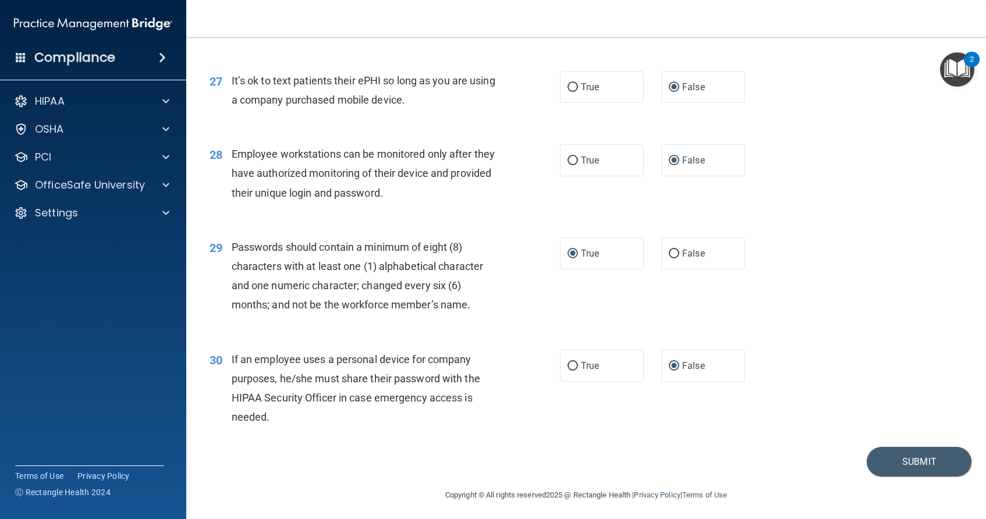
scroll to position [2635, 0]
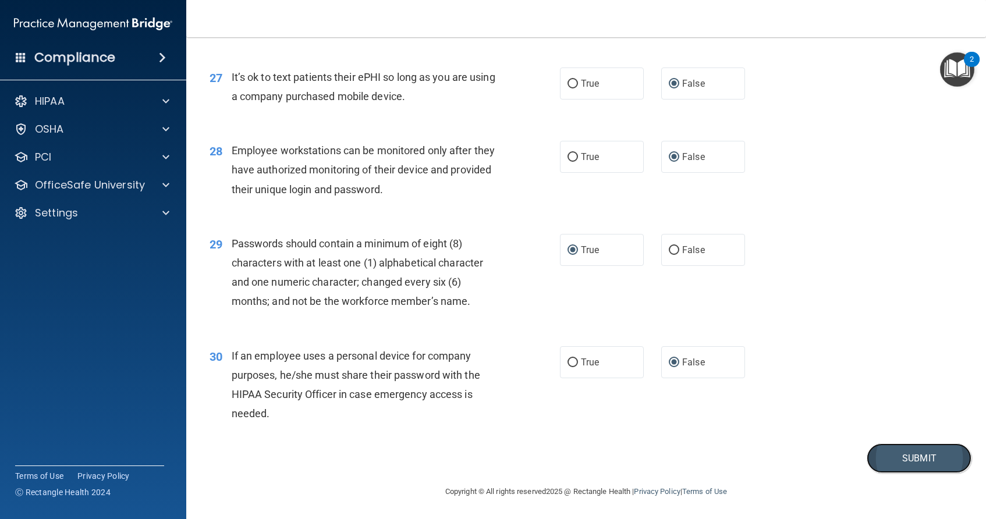
click at [908, 453] on button "Submit" at bounding box center [919, 459] width 105 height 30
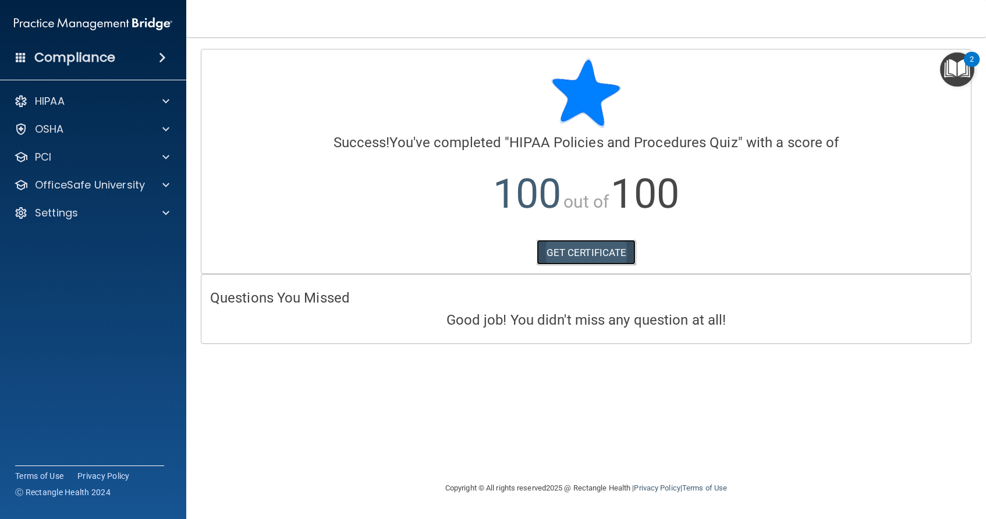
click at [592, 254] on link "GET CERTIFICATE" at bounding box center [587, 253] width 100 height 26
click at [166, 187] on span at bounding box center [165, 185] width 7 height 14
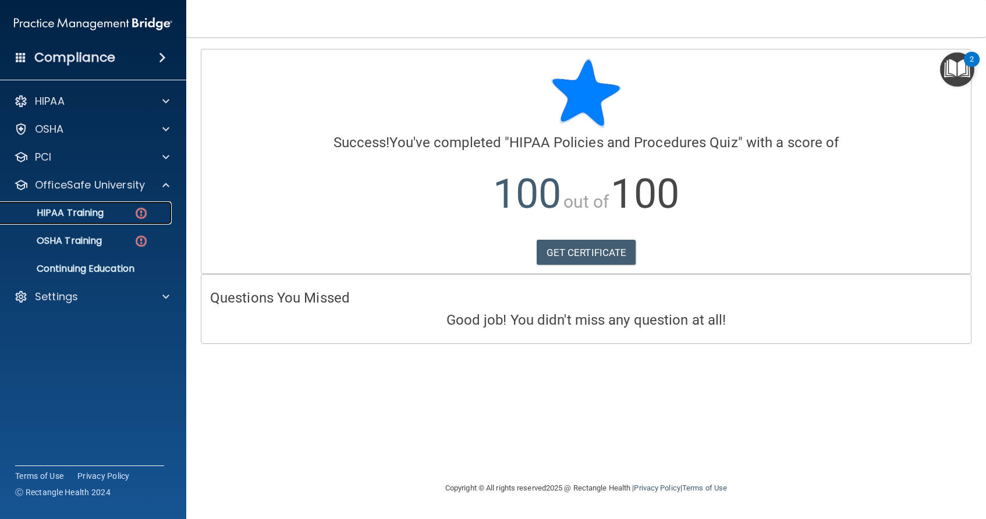
click at [98, 203] on link "HIPAA Training" at bounding box center [79, 212] width 183 height 23
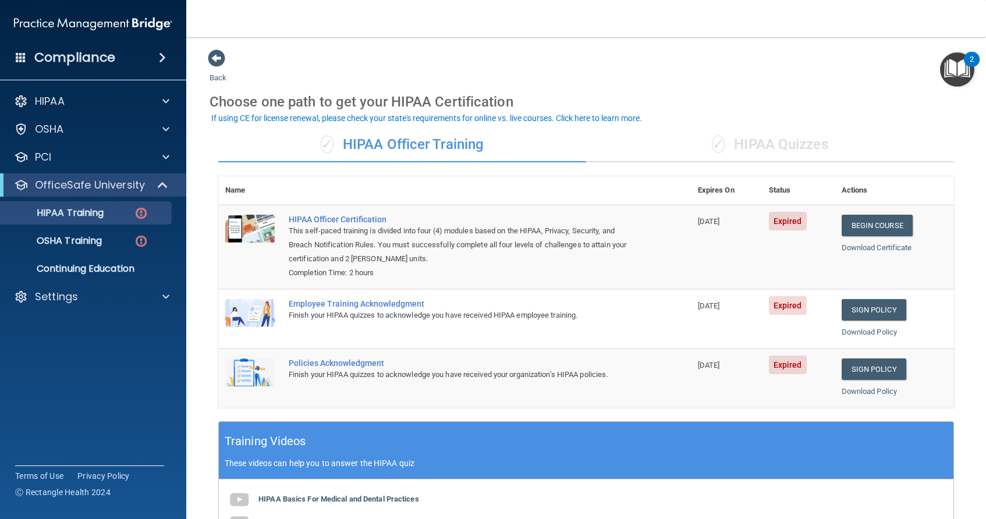
click at [767, 152] on div "✓ HIPAA Quizzes" at bounding box center [770, 144] width 368 height 35
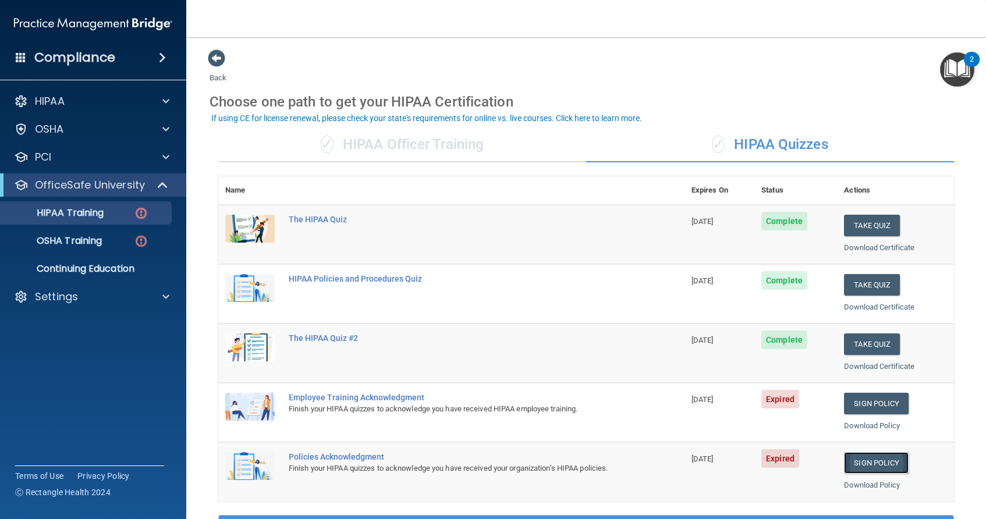
click at [871, 457] on link "Sign Policy" at bounding box center [876, 463] width 65 height 22
click at [869, 462] on link "Sign Policy" at bounding box center [876, 463] width 65 height 22
click at [869, 403] on link "Sign Policy" at bounding box center [876, 404] width 65 height 22
click at [859, 463] on link "Sign Policy" at bounding box center [876, 463] width 65 height 22
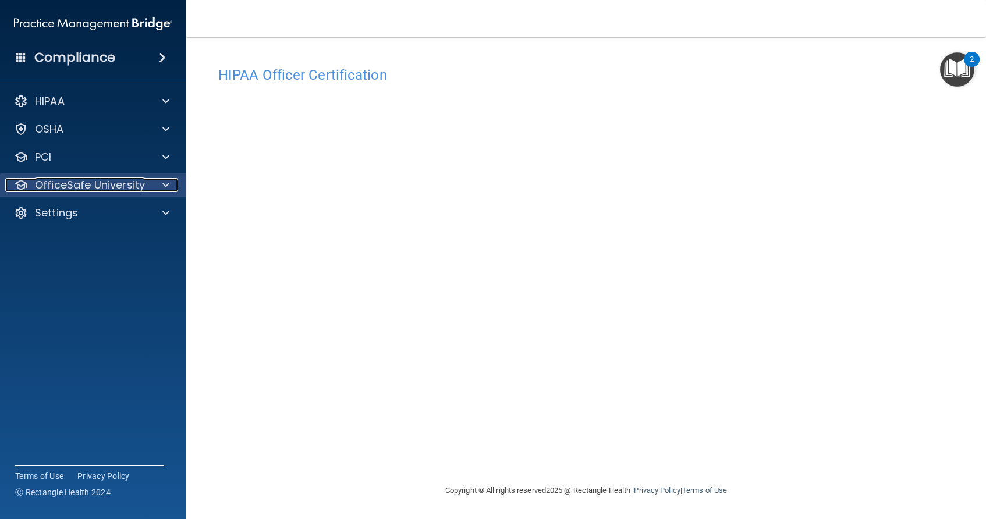
click at [162, 187] on span at bounding box center [165, 185] width 7 height 14
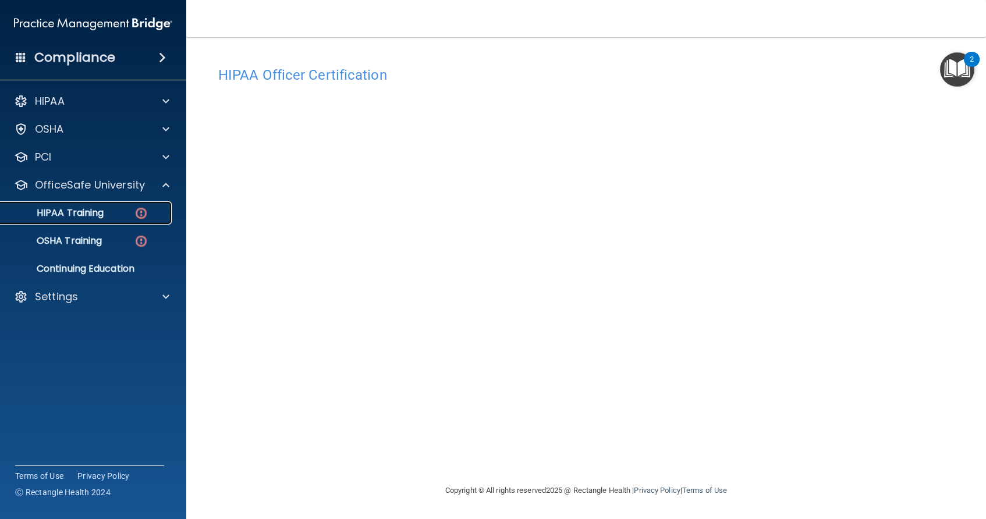
click at [84, 212] on p "HIPAA Training" at bounding box center [56, 213] width 96 height 12
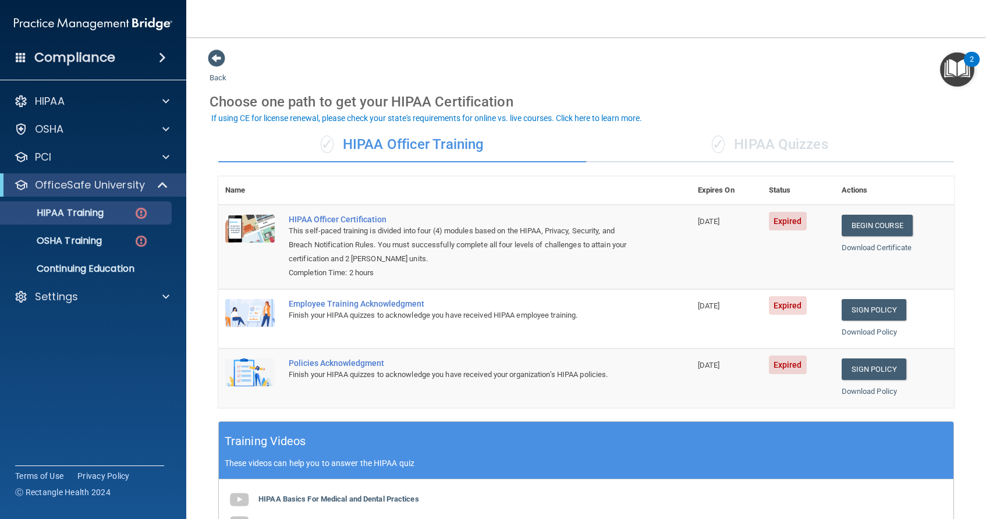
click at [748, 151] on div "✓ HIPAA Quizzes" at bounding box center [770, 144] width 368 height 35
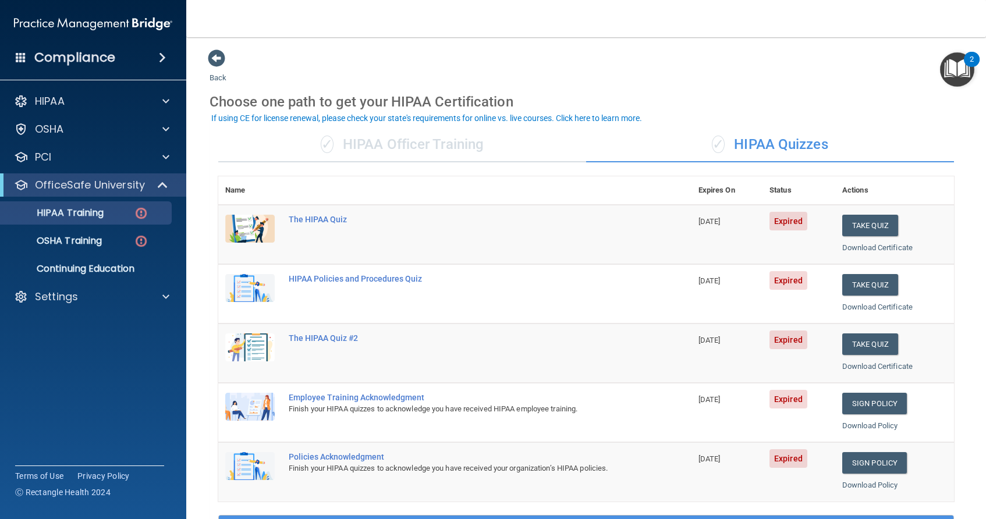
click at [418, 141] on div "✓ HIPAA Officer Training" at bounding box center [402, 144] width 368 height 35
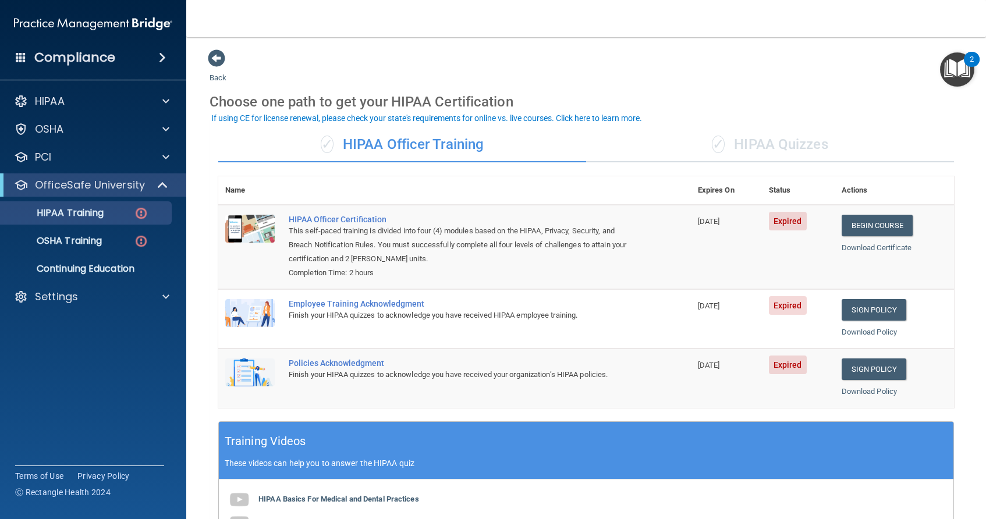
click at [751, 150] on div "✓ HIPAA Quizzes" at bounding box center [770, 144] width 368 height 35
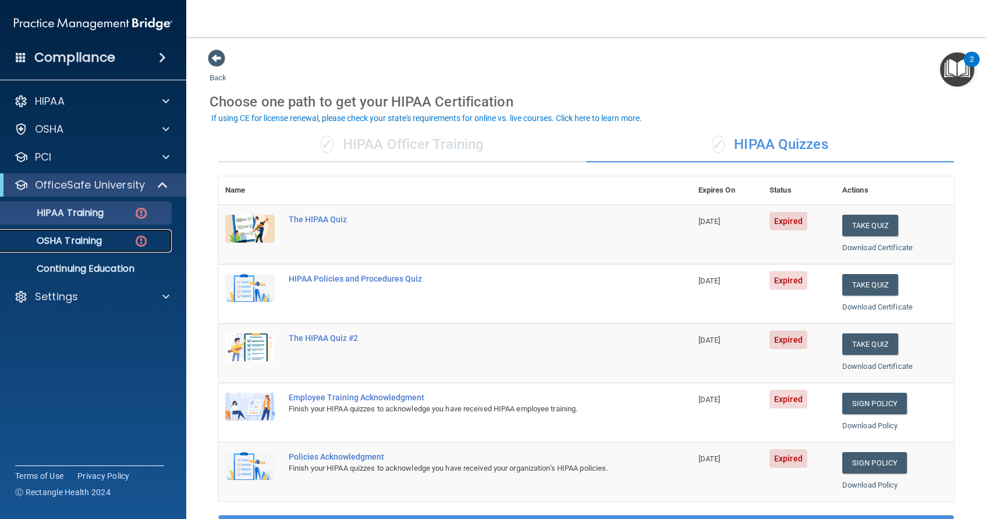
click at [91, 238] on p "OSHA Training" at bounding box center [55, 241] width 94 height 12
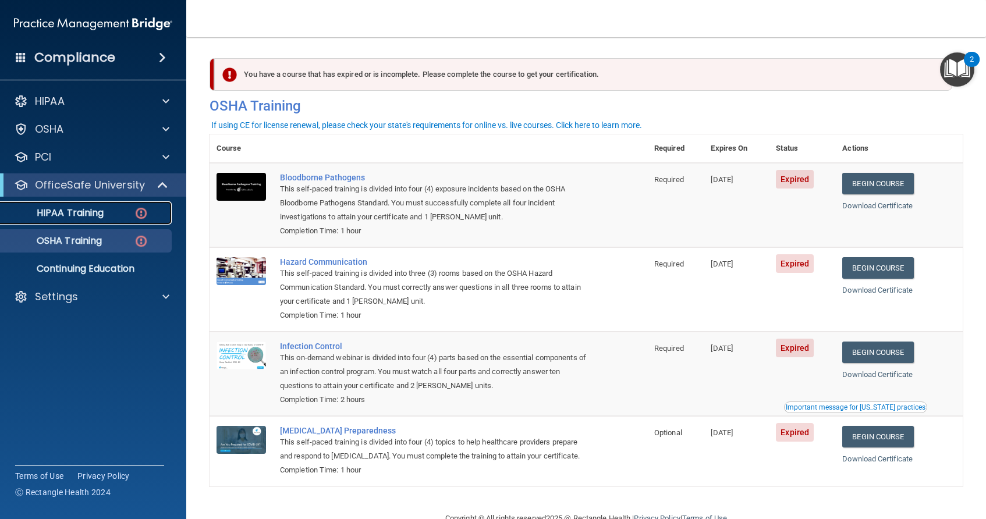
click at [107, 213] on div "HIPAA Training" at bounding box center [87, 213] width 159 height 12
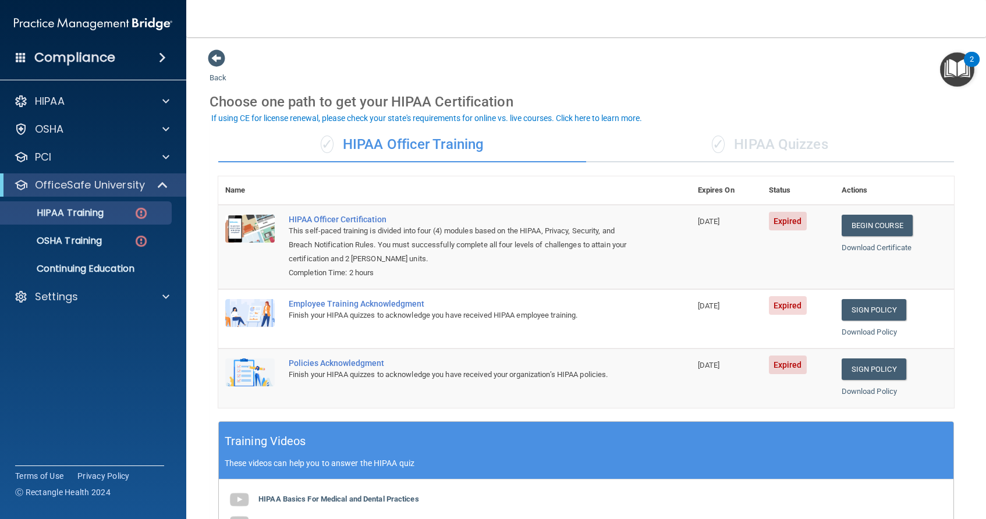
click at [768, 148] on div "✓ HIPAA Quizzes" at bounding box center [770, 144] width 368 height 35
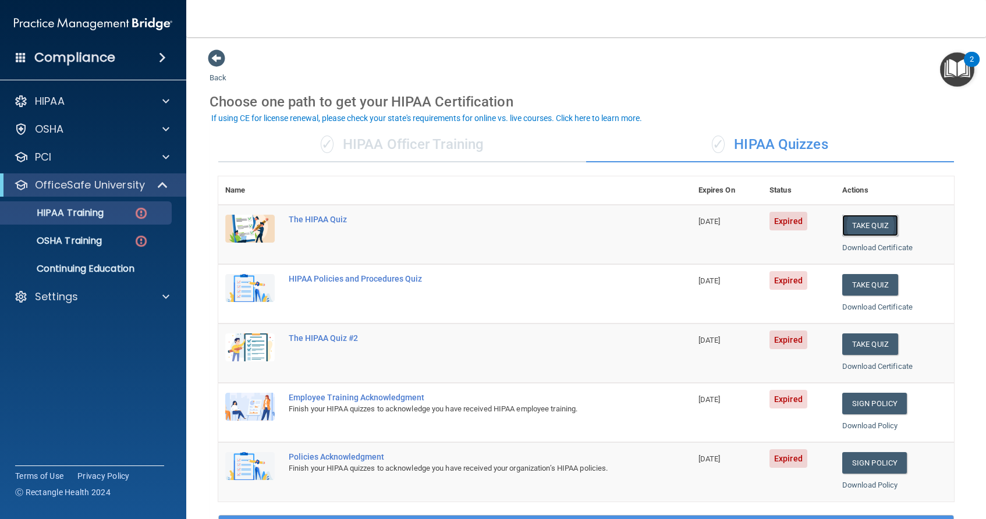
click at [876, 226] on button "Take Quiz" at bounding box center [870, 226] width 56 height 22
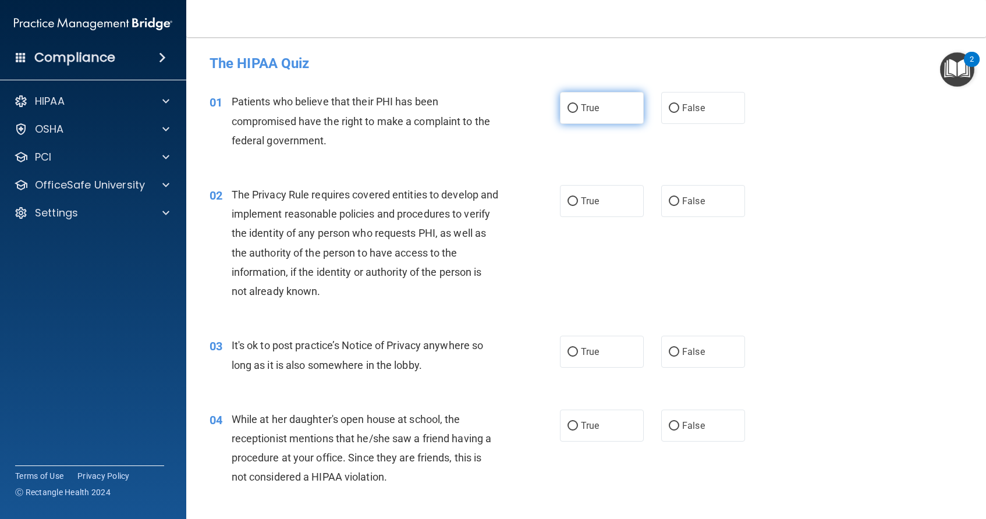
click at [569, 109] on input "True" at bounding box center [573, 108] width 10 height 9
radio input "true"
click at [569, 202] on input "True" at bounding box center [573, 201] width 10 height 9
radio input "true"
click at [669, 352] on input "False" at bounding box center [674, 352] width 10 height 9
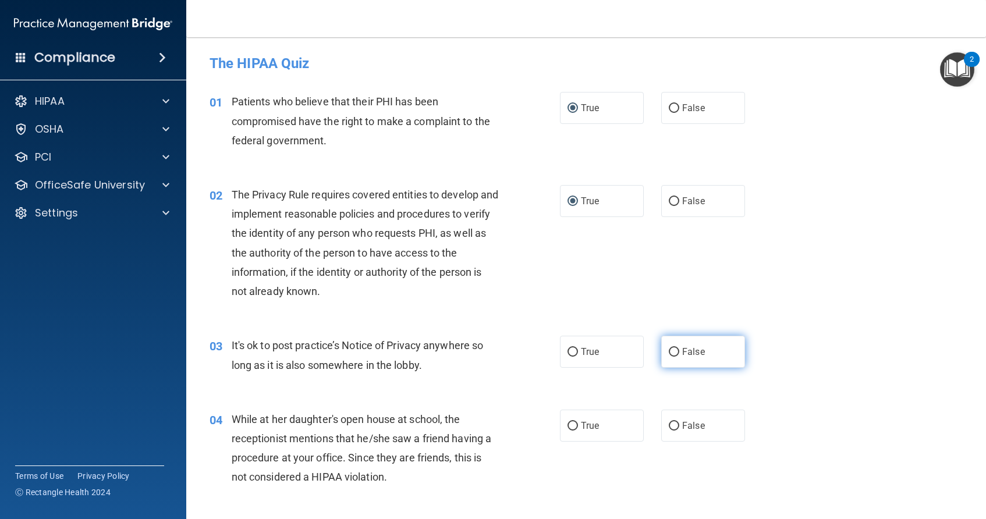
radio input "true"
click at [669, 428] on input "False" at bounding box center [674, 426] width 10 height 9
radio input "true"
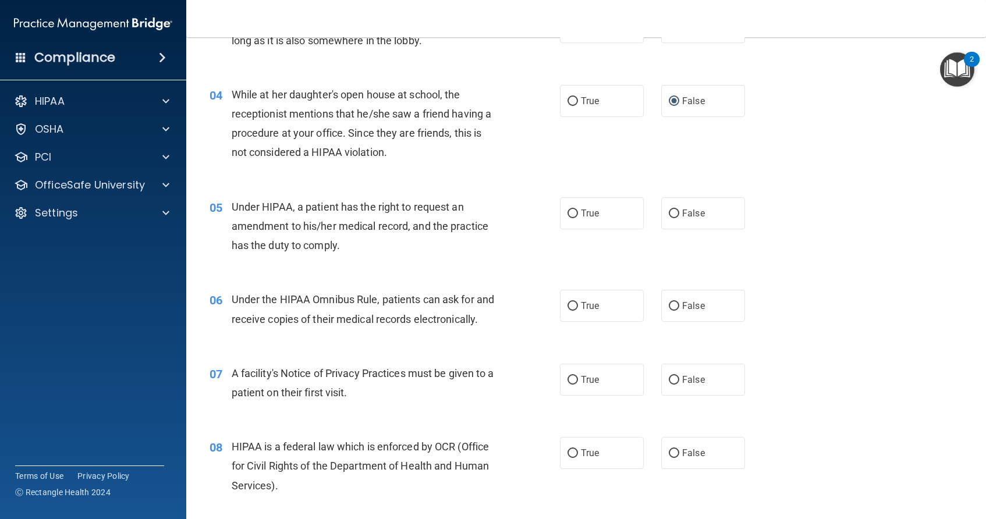
scroll to position [326, 0]
click at [669, 215] on input "False" at bounding box center [674, 212] width 10 height 9
radio input "true"
click at [568, 308] on input "True" at bounding box center [573, 305] width 10 height 9
radio input "true"
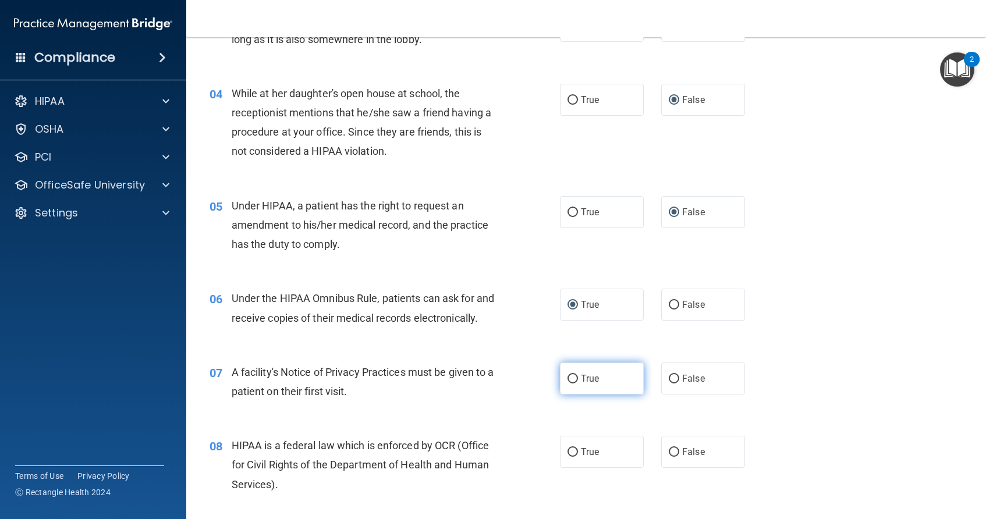
click at [568, 384] on input "True" at bounding box center [573, 379] width 10 height 9
radio input "true"
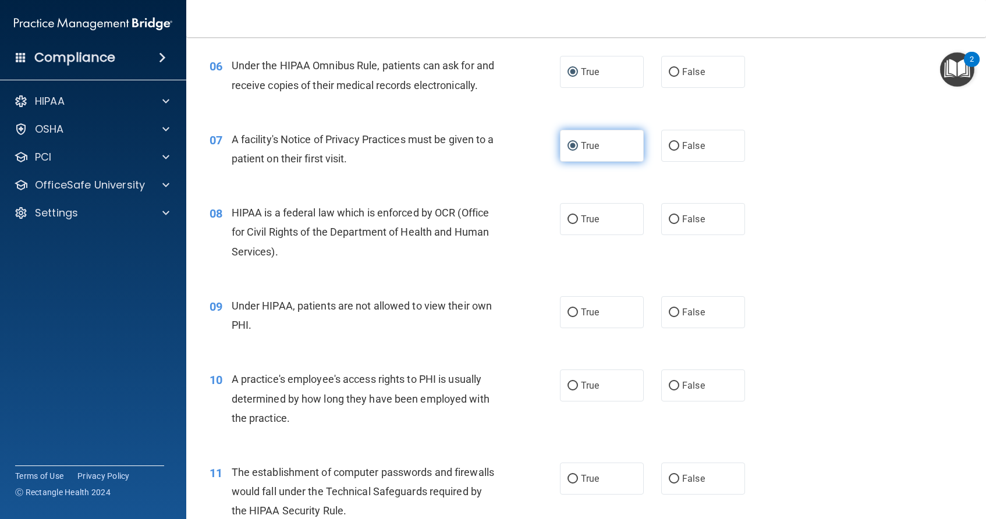
scroll to position [582, 0]
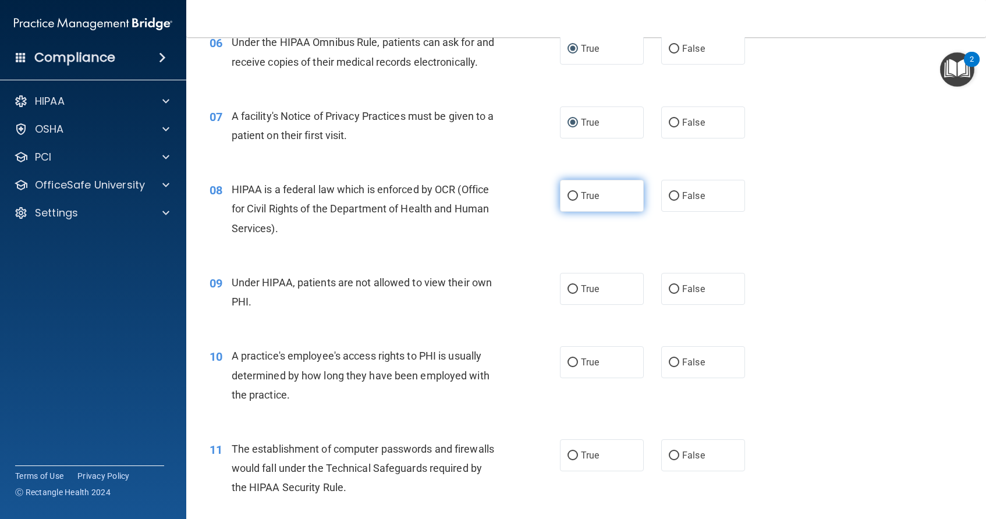
click at [568, 201] on input "True" at bounding box center [573, 196] width 10 height 9
radio input "true"
click at [669, 294] on input "False" at bounding box center [674, 289] width 10 height 9
radio input "true"
click at [669, 367] on input "False" at bounding box center [674, 363] width 10 height 9
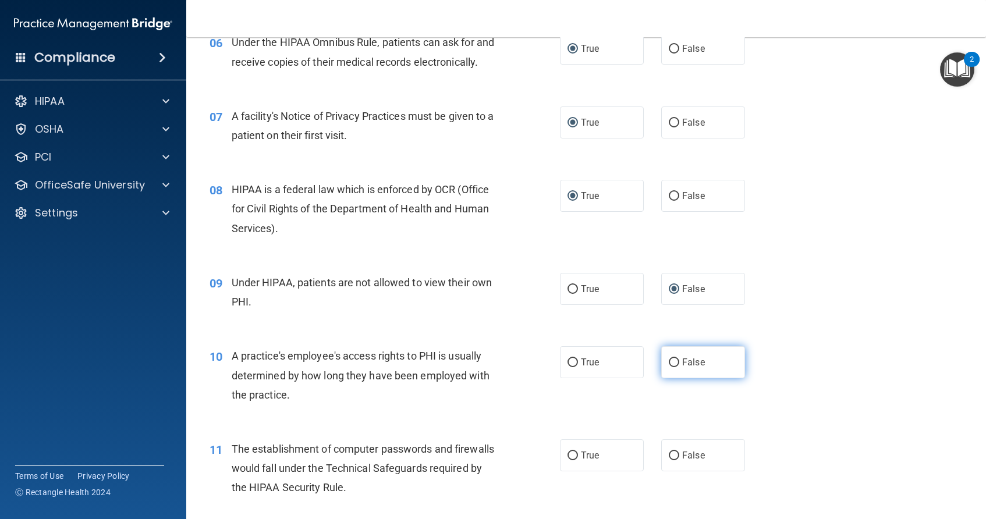
radio input "true"
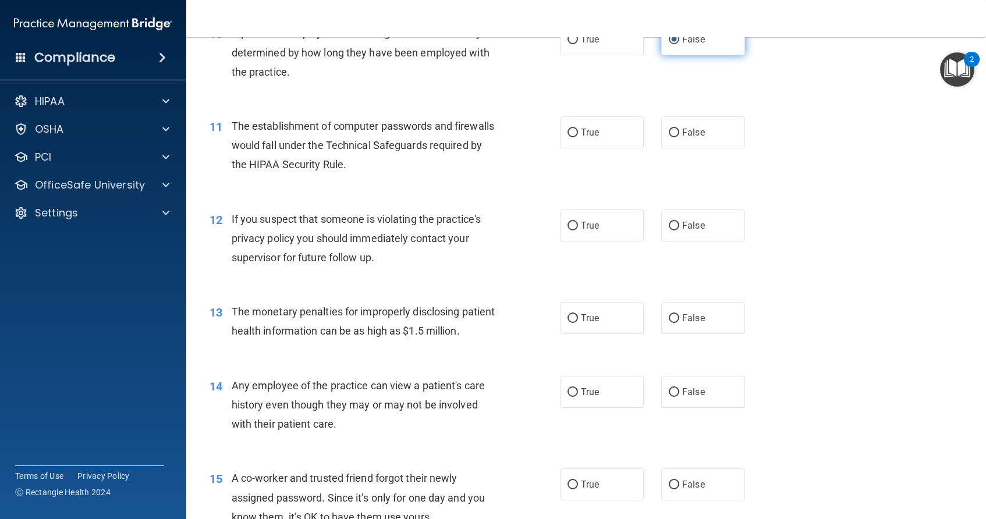
scroll to position [908, 0]
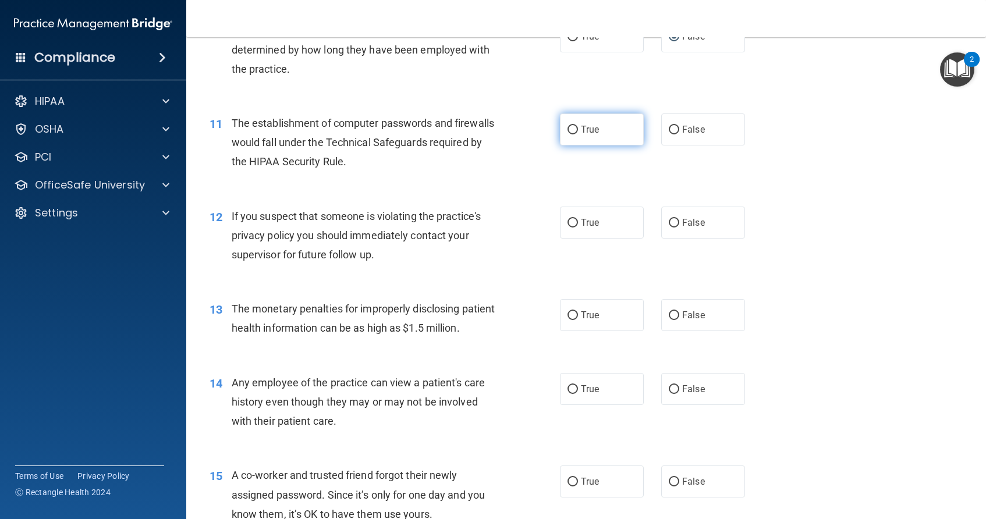
click at [568, 134] on input "True" at bounding box center [573, 130] width 10 height 9
radio input "true"
click at [569, 228] on input "True" at bounding box center [573, 223] width 10 height 9
radio input "true"
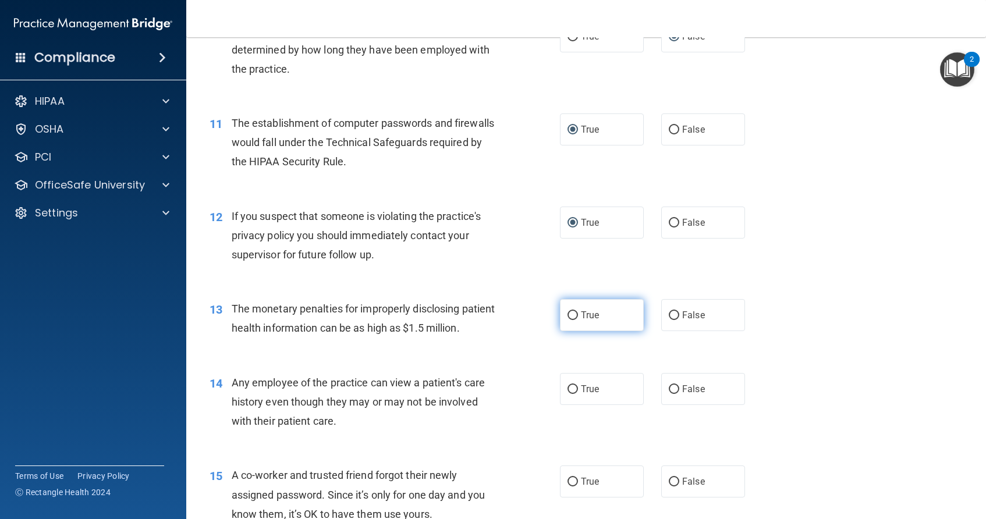
click at [572, 320] on input "True" at bounding box center [573, 315] width 10 height 9
radio input "true"
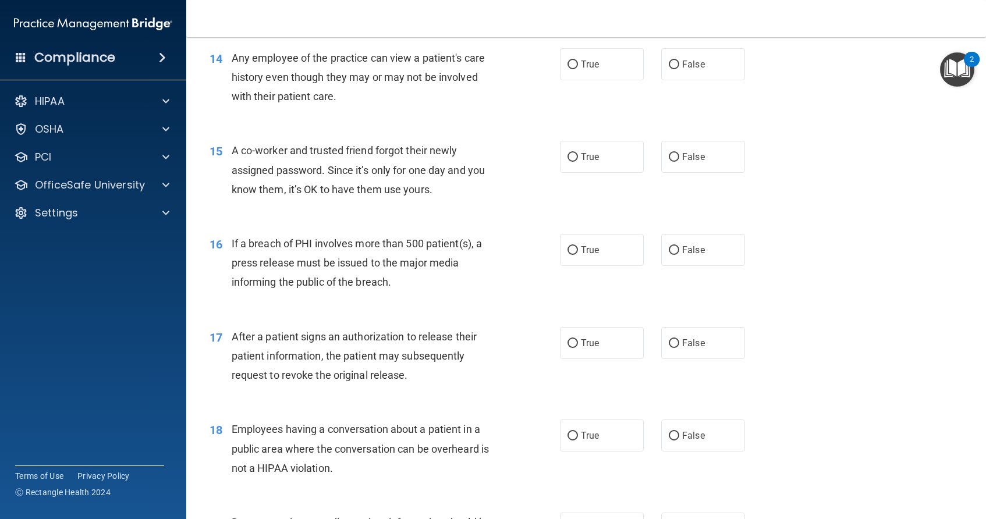
scroll to position [1234, 0]
click at [669, 68] on input "False" at bounding box center [674, 63] width 10 height 9
radio input "true"
click at [669, 161] on input "False" at bounding box center [674, 156] width 10 height 9
radio input "true"
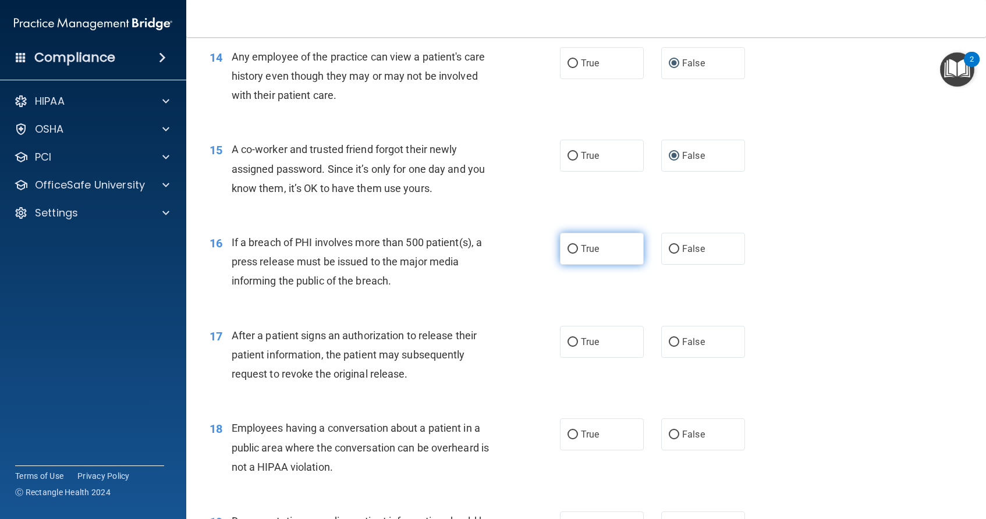
click at [570, 254] on input "True" at bounding box center [573, 249] width 10 height 9
radio input "true"
click at [568, 347] on input "True" at bounding box center [573, 342] width 10 height 9
radio input "true"
click at [670, 440] on input "False" at bounding box center [674, 435] width 10 height 9
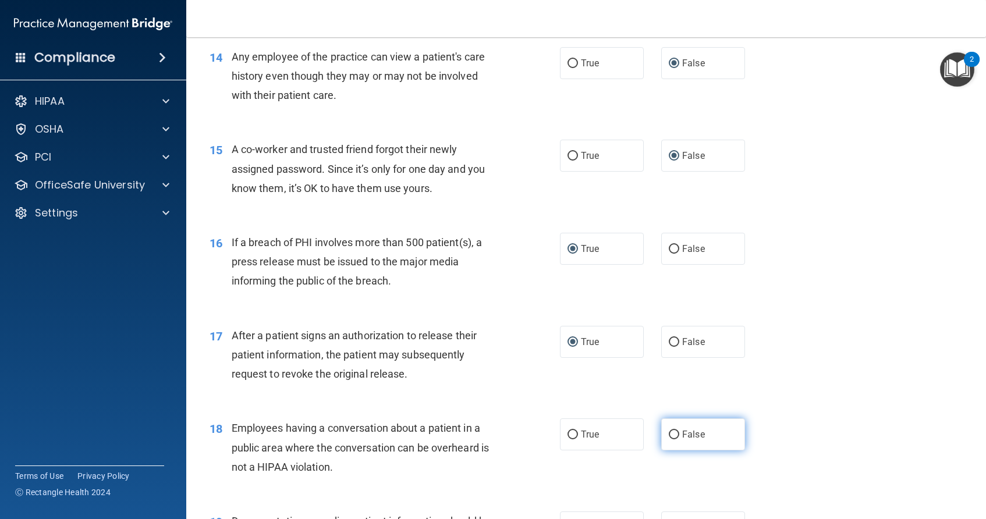
radio input "true"
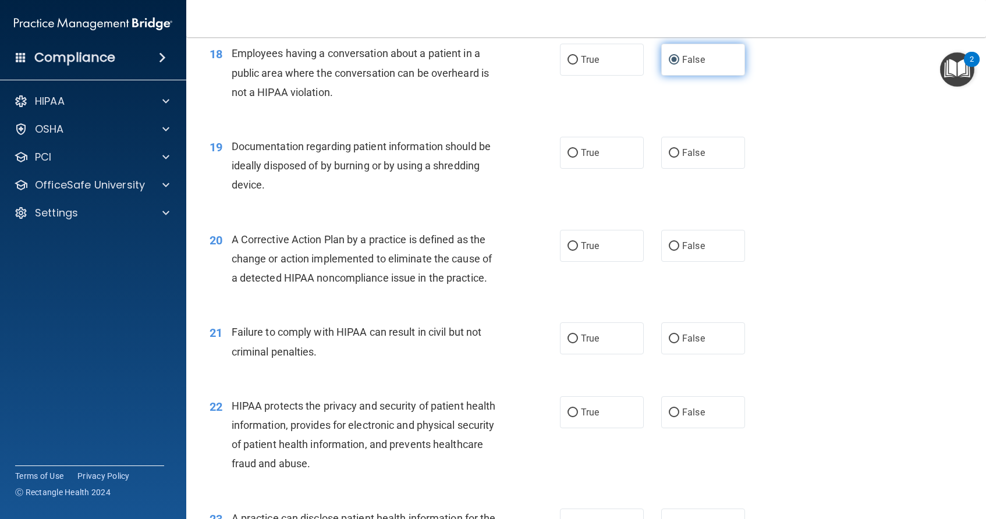
scroll to position [1630, 0]
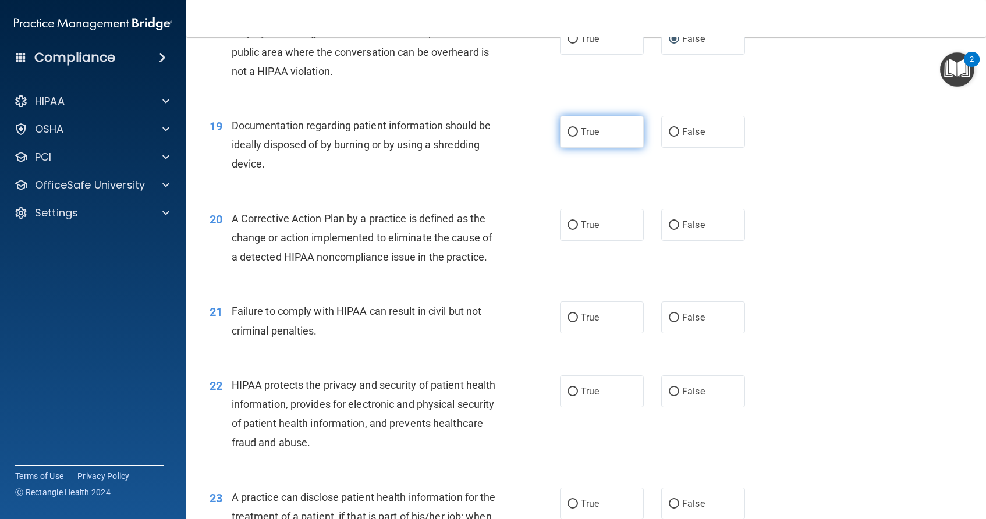
click at [572, 137] on input "True" at bounding box center [573, 132] width 10 height 9
radio input "true"
click at [568, 230] on input "True" at bounding box center [573, 225] width 10 height 9
radio input "true"
drag, startPoint x: 568, startPoint y: 267, endPoint x: 565, endPoint y: 282, distance: 15.5
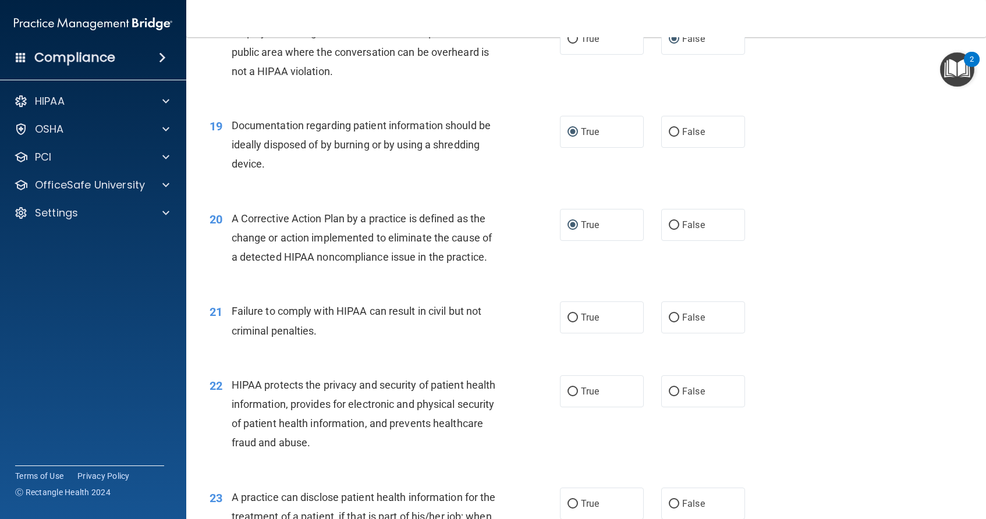
click at [761, 209] on ng-form "20 A Corrective Action Plan by a practice is defined as the change or action im…" at bounding box center [761, 209] width 0 height 0
click at [669, 322] on input "False" at bounding box center [674, 318] width 10 height 9
radio input "true"
click at [568, 396] on input "True" at bounding box center [573, 392] width 10 height 9
radio input "true"
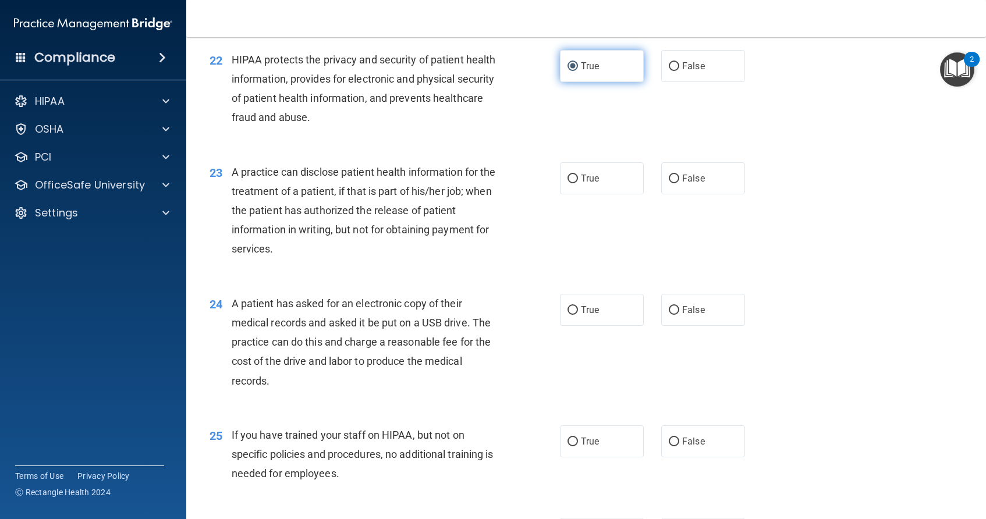
scroll to position [1956, 0]
click at [669, 183] on input "False" at bounding box center [674, 178] width 10 height 9
radio input "true"
click at [568, 314] on input "True" at bounding box center [573, 310] width 10 height 9
radio input "true"
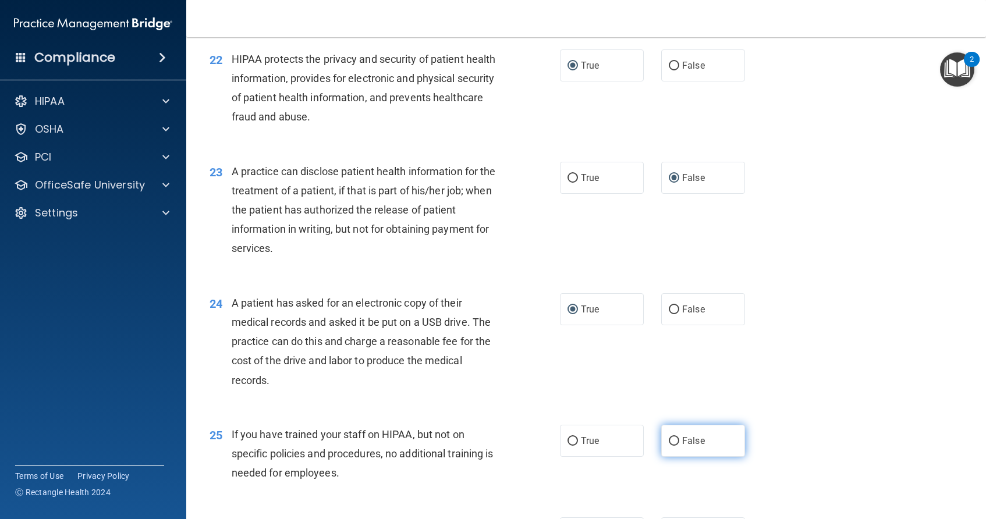
click at [669, 446] on input "False" at bounding box center [674, 441] width 10 height 9
radio input "true"
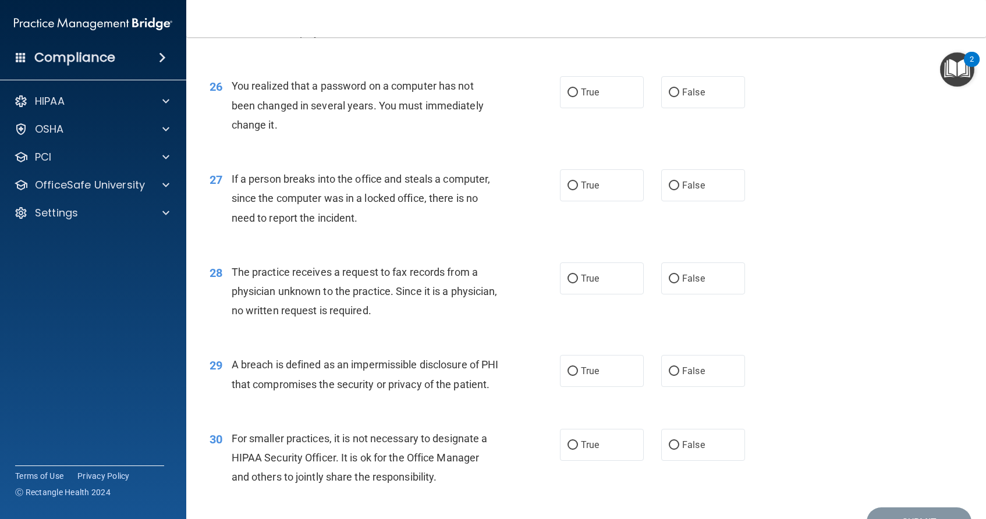
scroll to position [2398, 0]
click at [568, 96] on input "True" at bounding box center [573, 91] width 10 height 9
radio input "true"
click at [669, 189] on input "False" at bounding box center [674, 184] width 10 height 9
radio input "true"
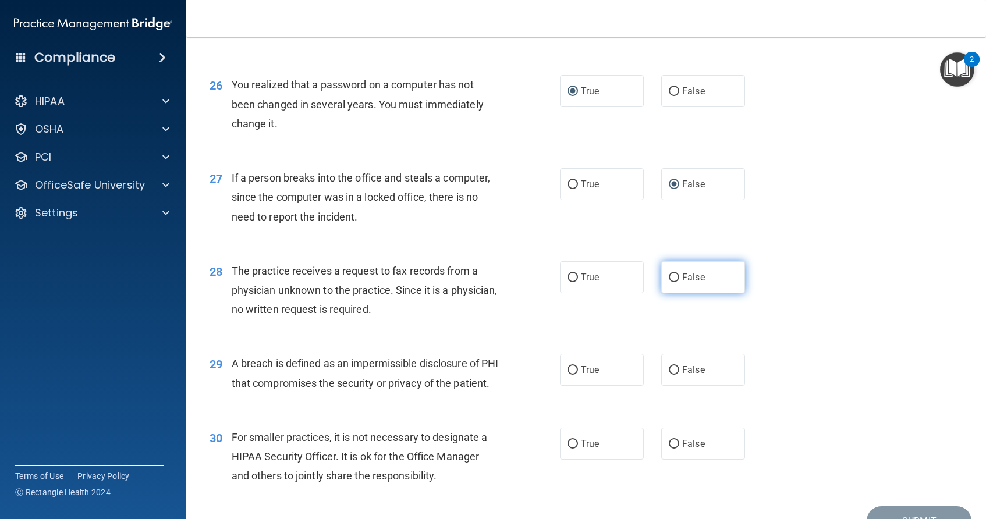
click at [669, 282] on input "False" at bounding box center [674, 278] width 10 height 9
radio input "true"
click at [568, 375] on input "True" at bounding box center [573, 370] width 10 height 9
radio input "true"
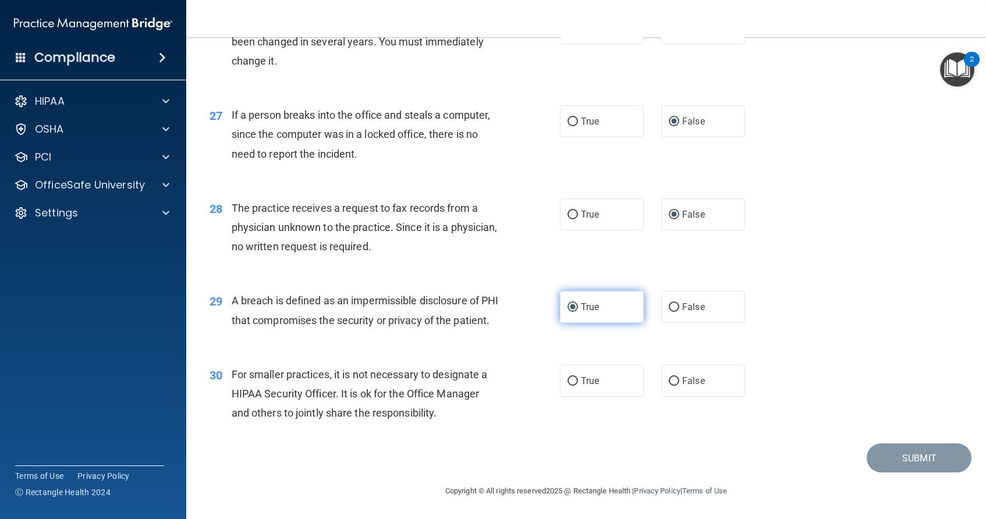
scroll to position [2519, 0]
click at [669, 380] on input "False" at bounding box center [674, 381] width 10 height 9
radio input "true"
click at [895, 464] on button "Submit" at bounding box center [919, 459] width 105 height 30
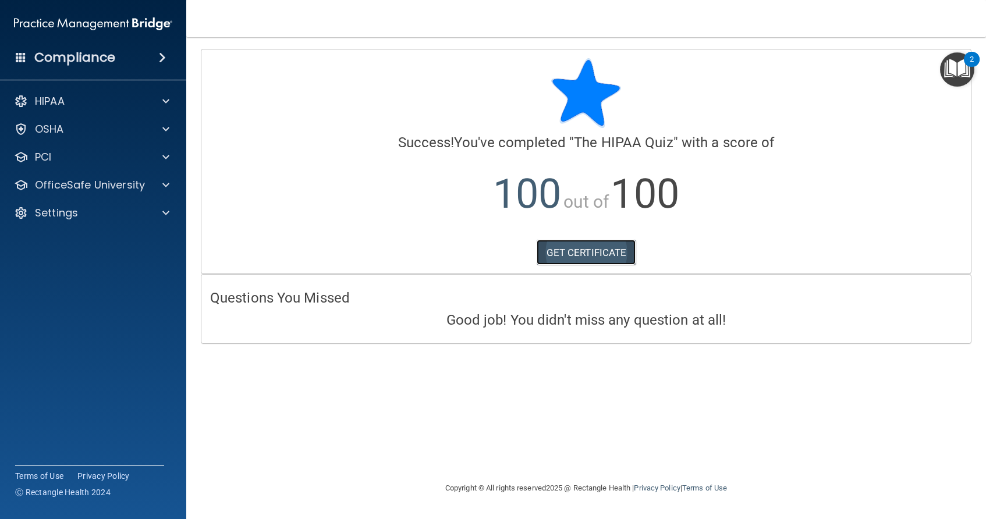
click at [578, 248] on link "GET CERTIFICATE" at bounding box center [587, 253] width 100 height 26
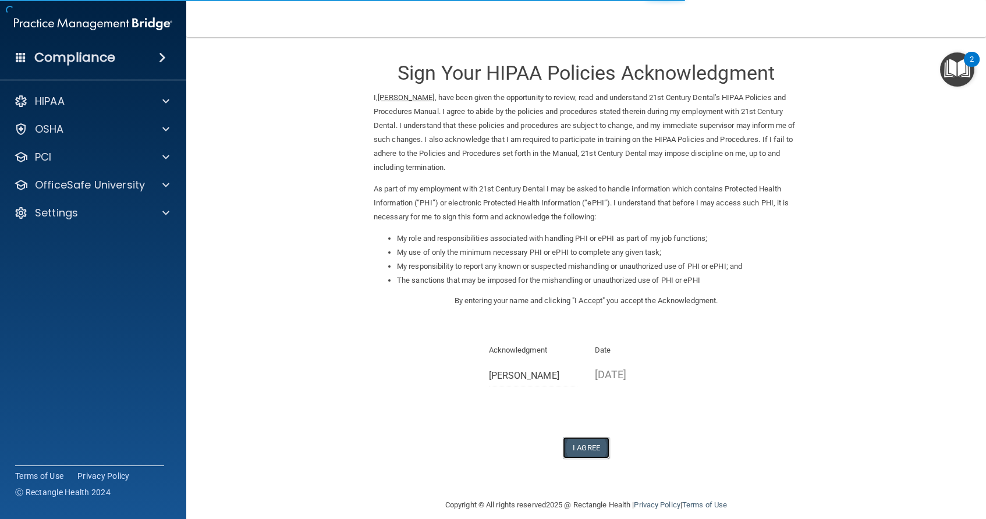
click at [589, 444] on button "I Agree" at bounding box center [586, 448] width 47 height 22
click at [591, 450] on button "I Agree" at bounding box center [586, 448] width 47 height 22
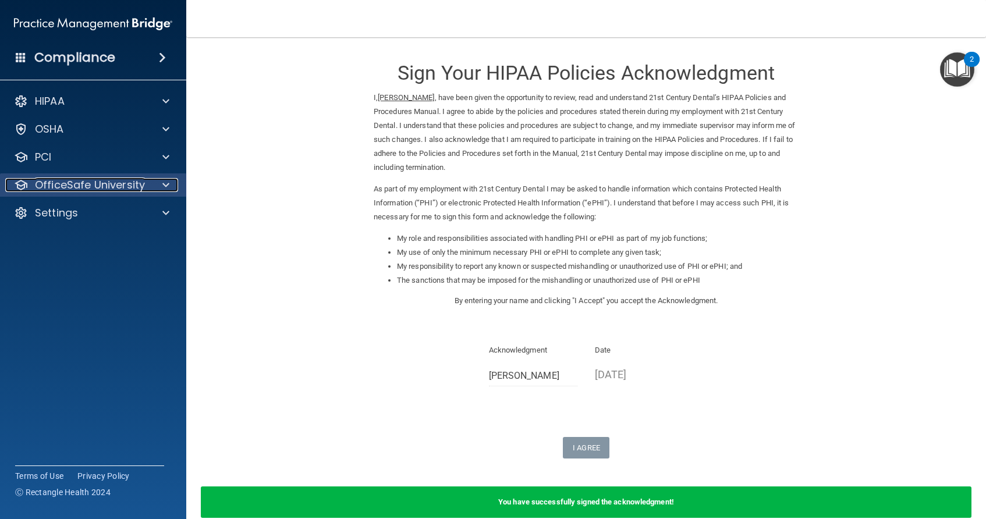
click at [165, 187] on span at bounding box center [165, 185] width 7 height 14
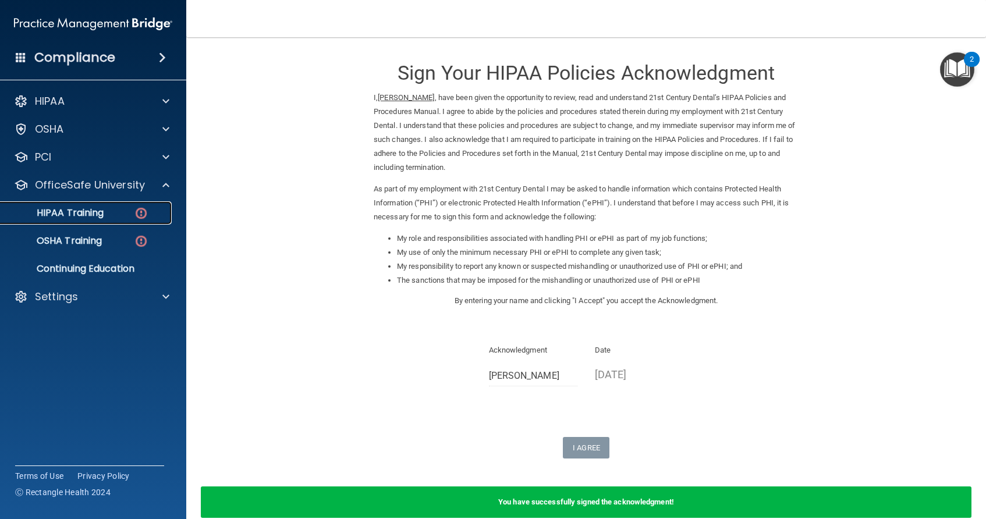
click at [86, 212] on p "HIPAA Training" at bounding box center [56, 213] width 96 height 12
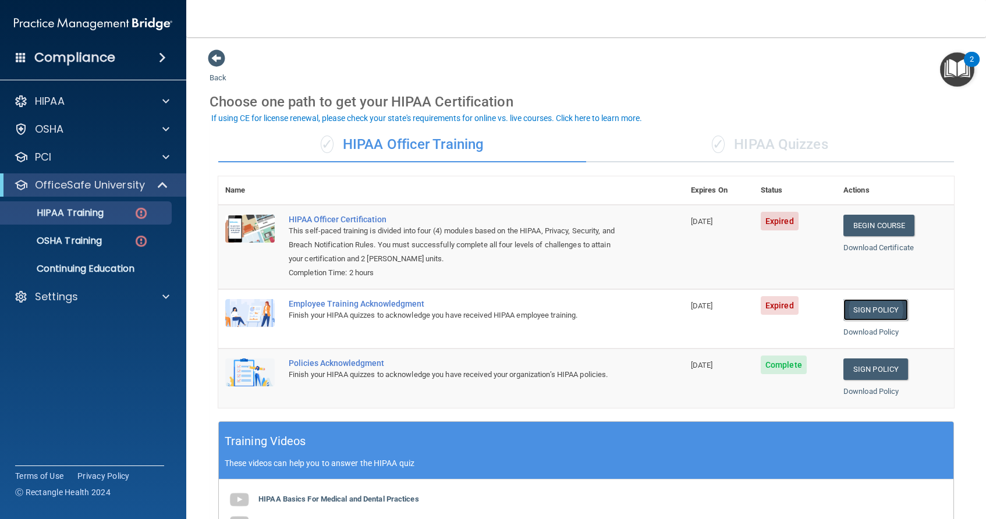
click at [877, 309] on link "Sign Policy" at bounding box center [875, 310] width 65 height 22
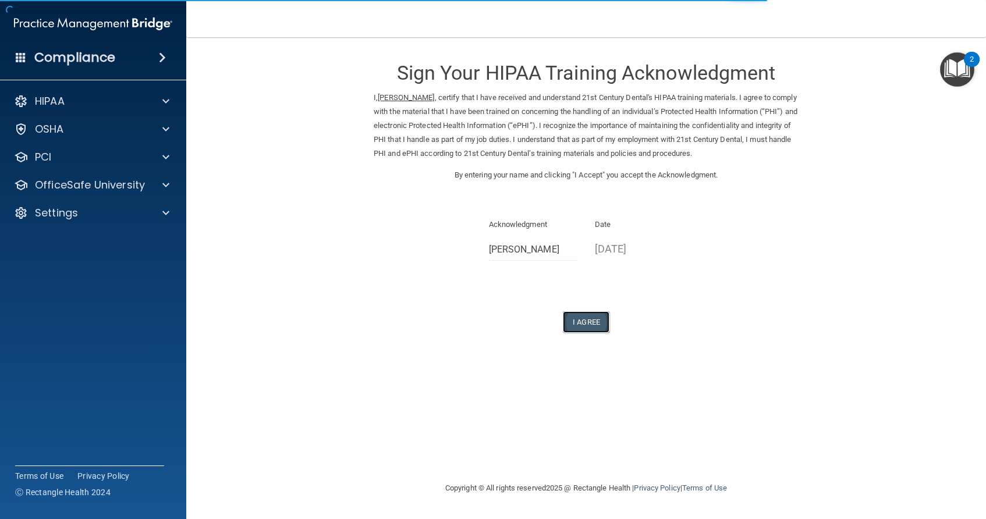
click at [593, 321] on button "I Agree" at bounding box center [586, 322] width 47 height 22
click at [589, 325] on button "I Agree" at bounding box center [586, 322] width 47 height 22
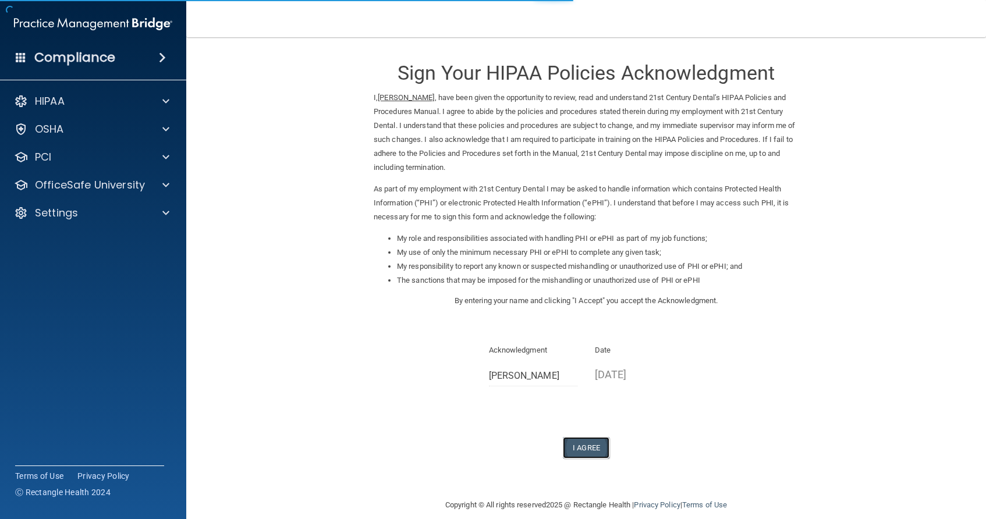
click at [586, 449] on button "I Agree" at bounding box center [586, 448] width 47 height 22
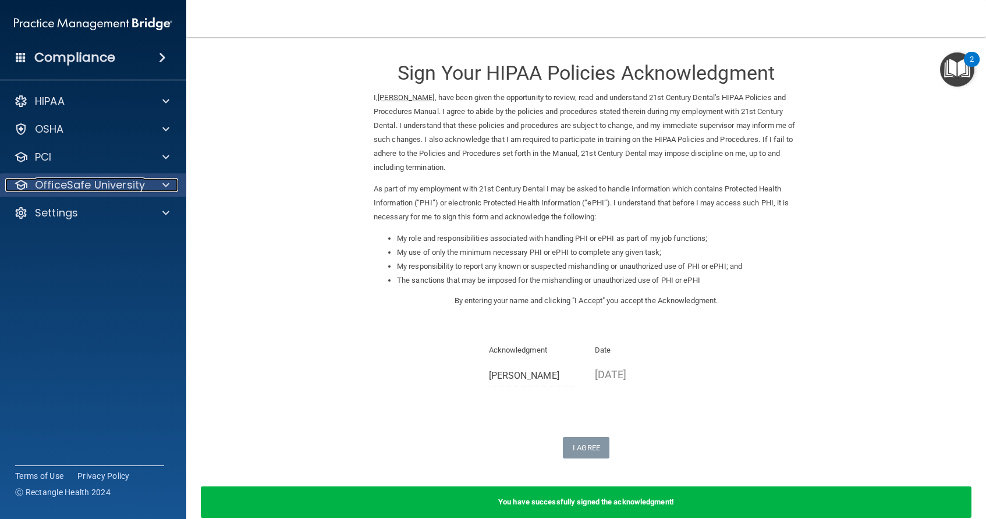
click at [160, 186] on div at bounding box center [164, 185] width 29 height 14
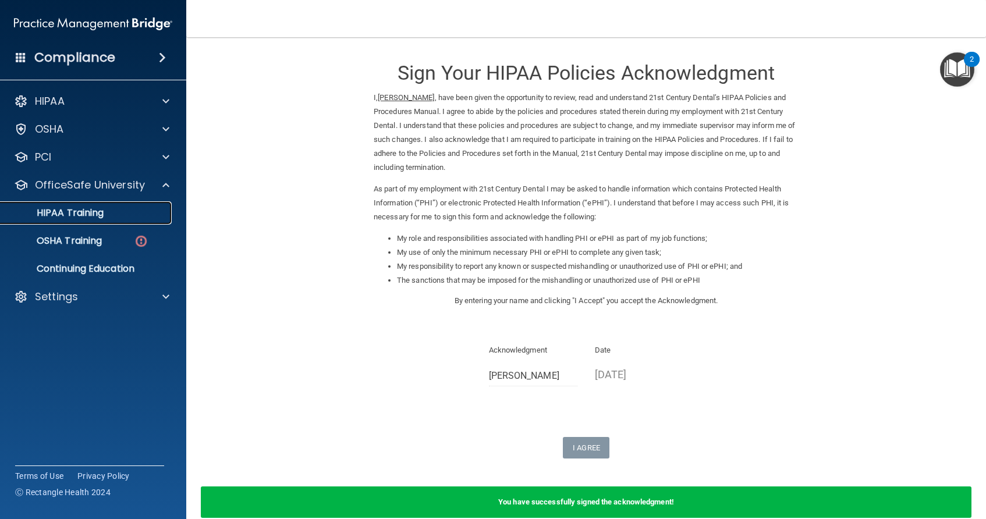
click at [119, 219] on link "HIPAA Training" at bounding box center [79, 212] width 183 height 23
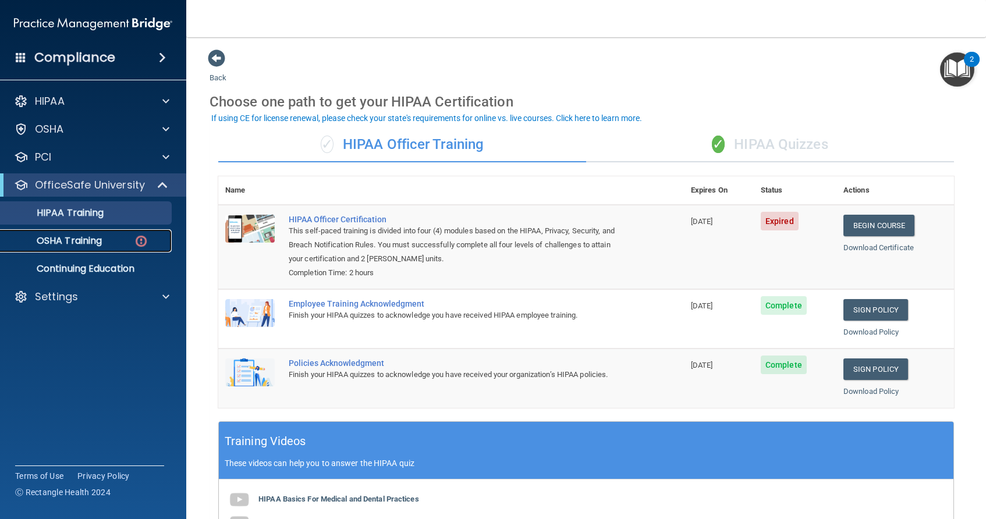
click at [83, 239] on p "OSHA Training" at bounding box center [55, 241] width 94 height 12
